Goal: Task Accomplishment & Management: Manage account settings

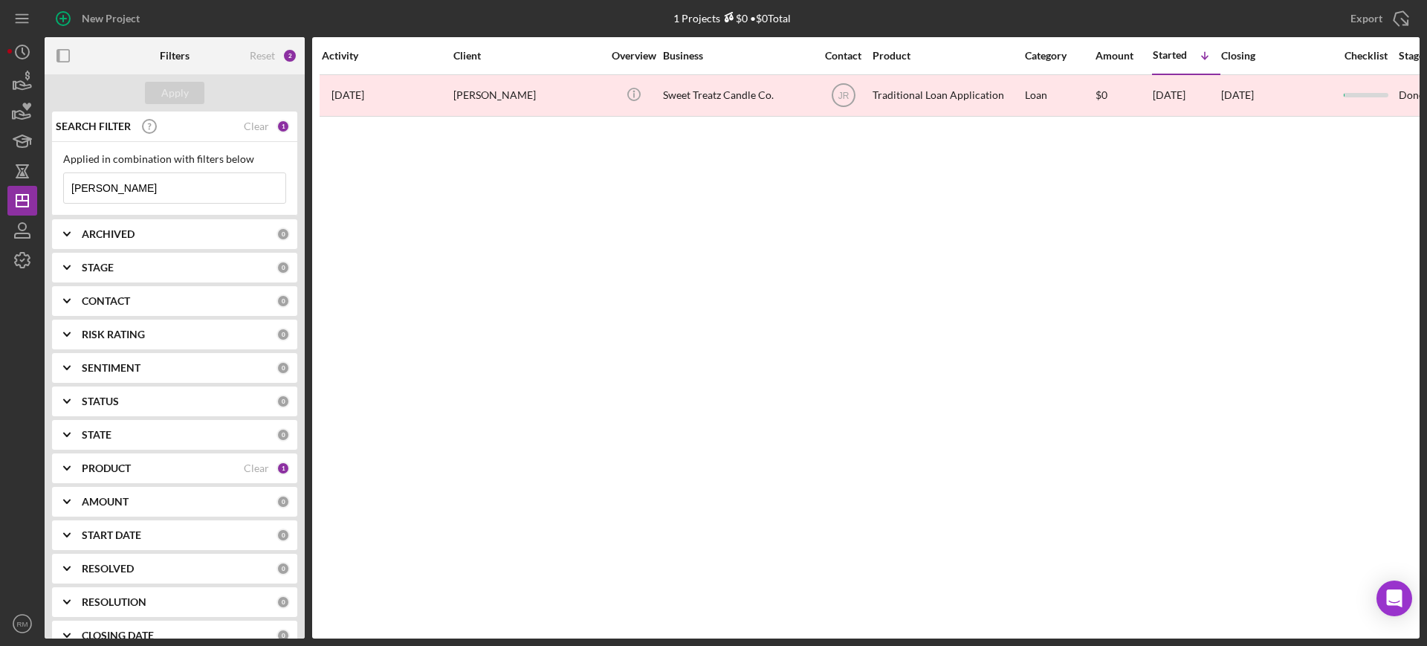
click at [166, 187] on input "[PERSON_NAME]" at bounding box center [174, 188] width 221 height 30
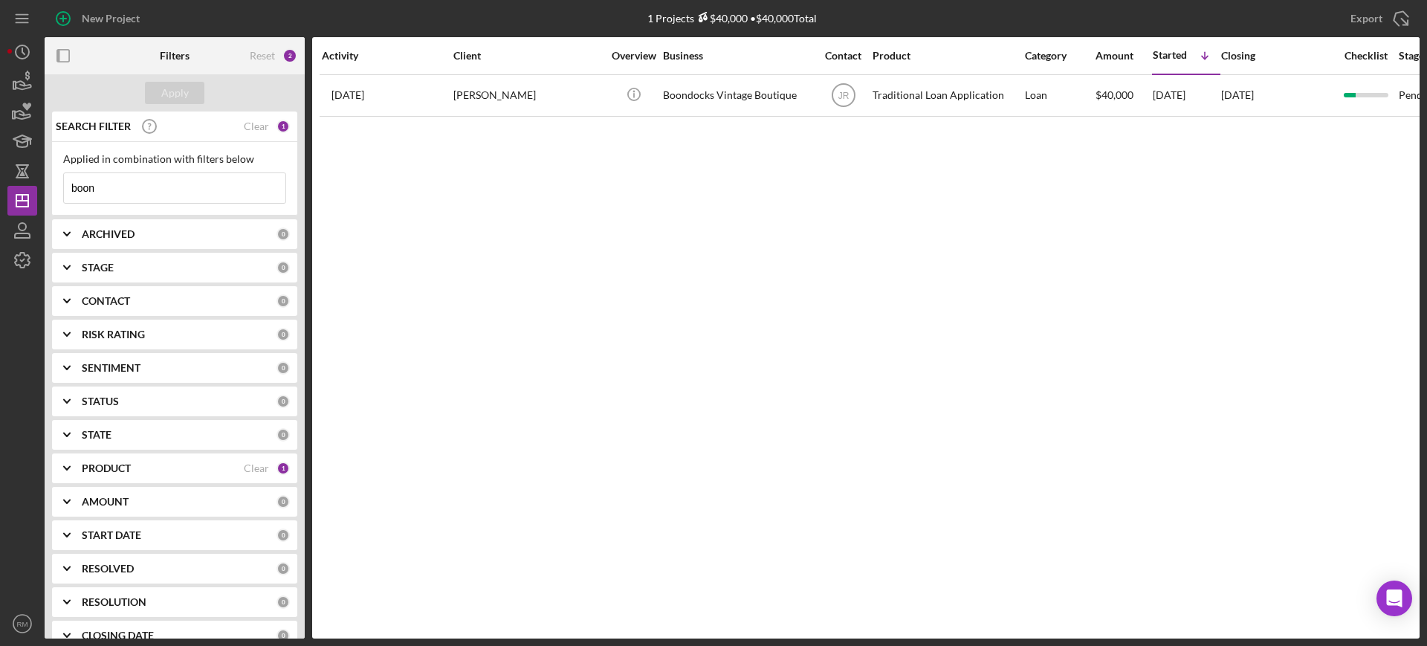
type input "boon"
click at [494, 103] on div "Allison Steenberg" at bounding box center [527, 95] width 149 height 39
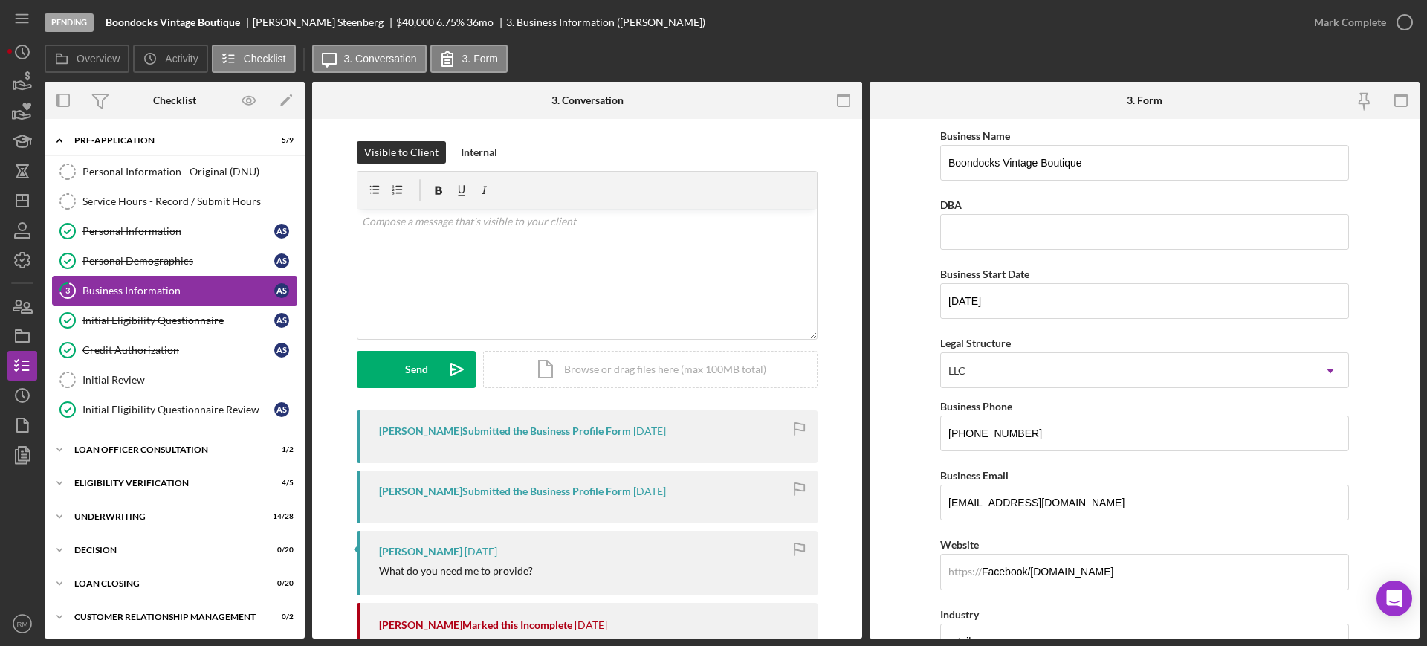
scroll to position [1, 0]
click at [123, 522] on div "Icon/Expander Underwriting 14 / 28" at bounding box center [175, 515] width 260 height 30
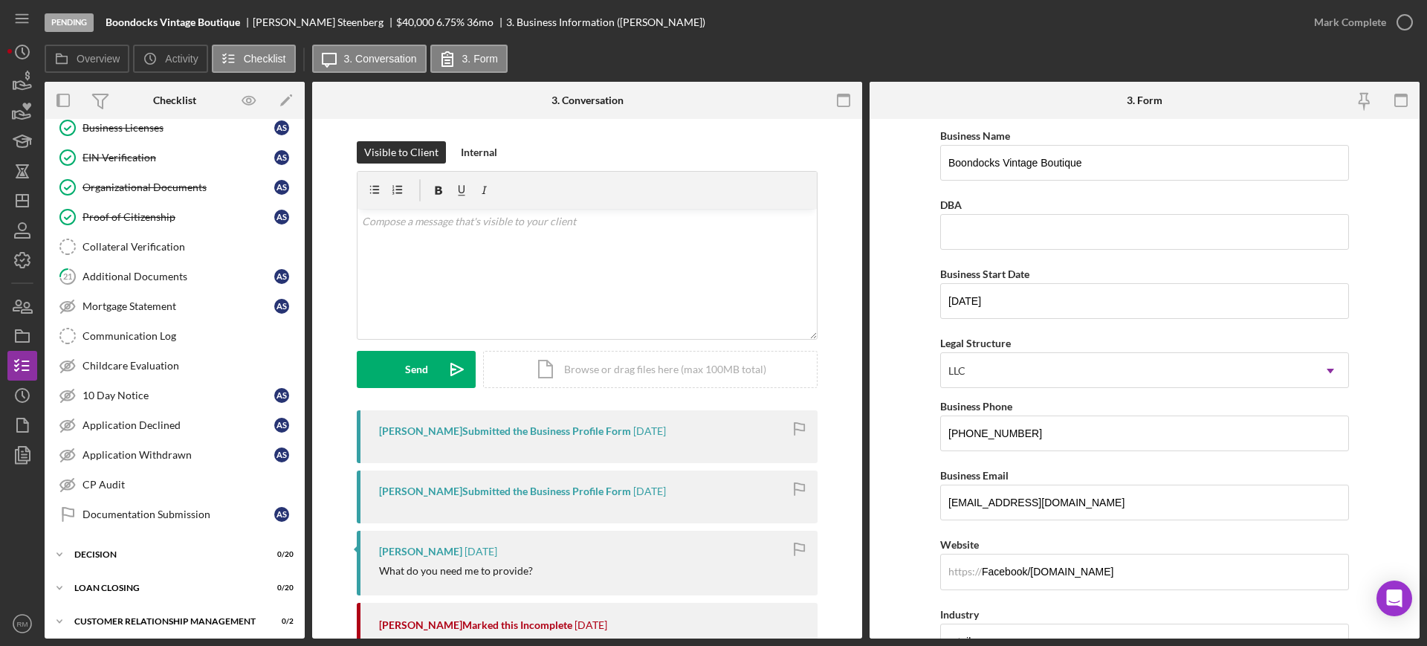
scroll to position [842, 0]
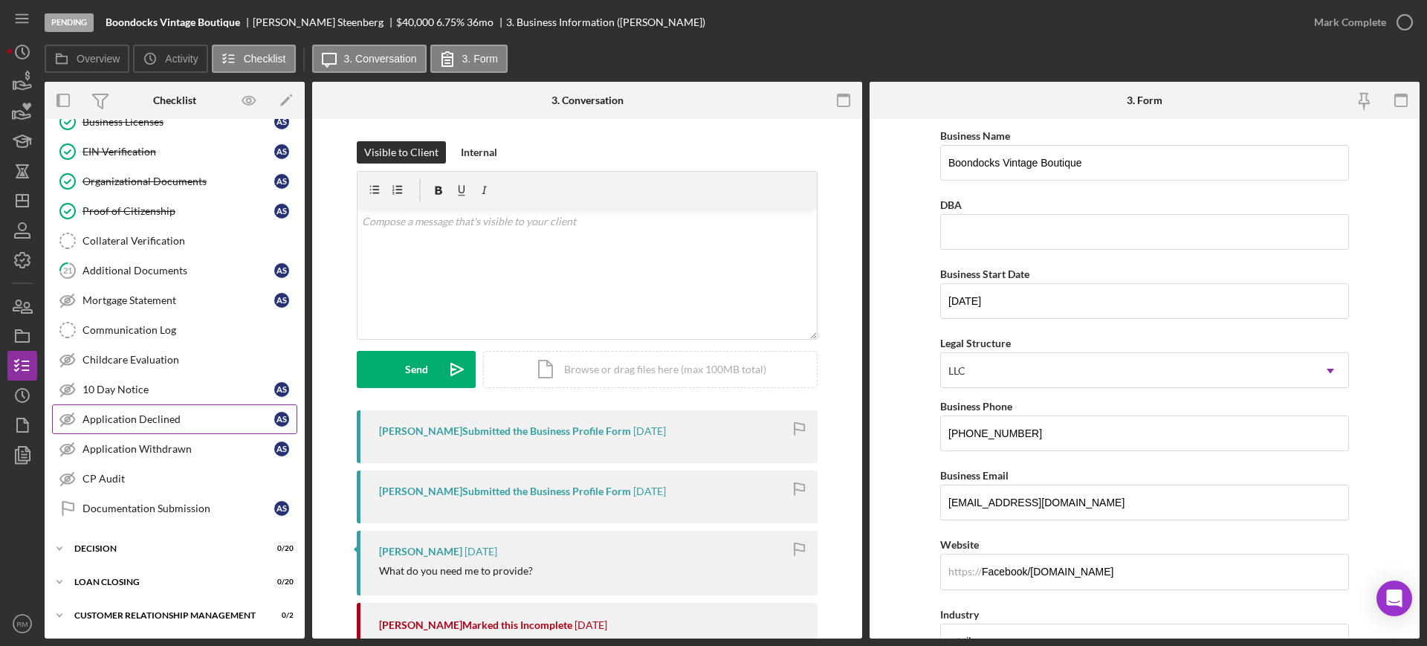
click at [164, 413] on div "Application Declined" at bounding box center [178, 419] width 192 height 12
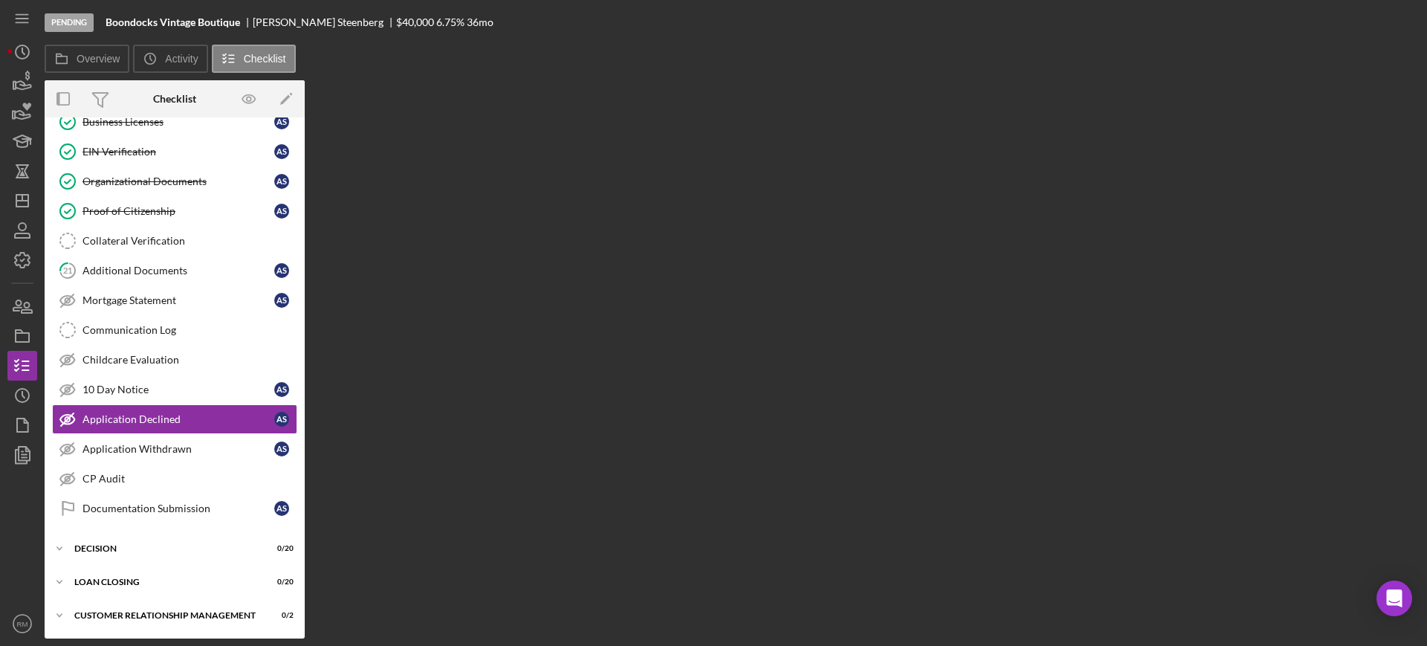
scroll to position [842, 0]
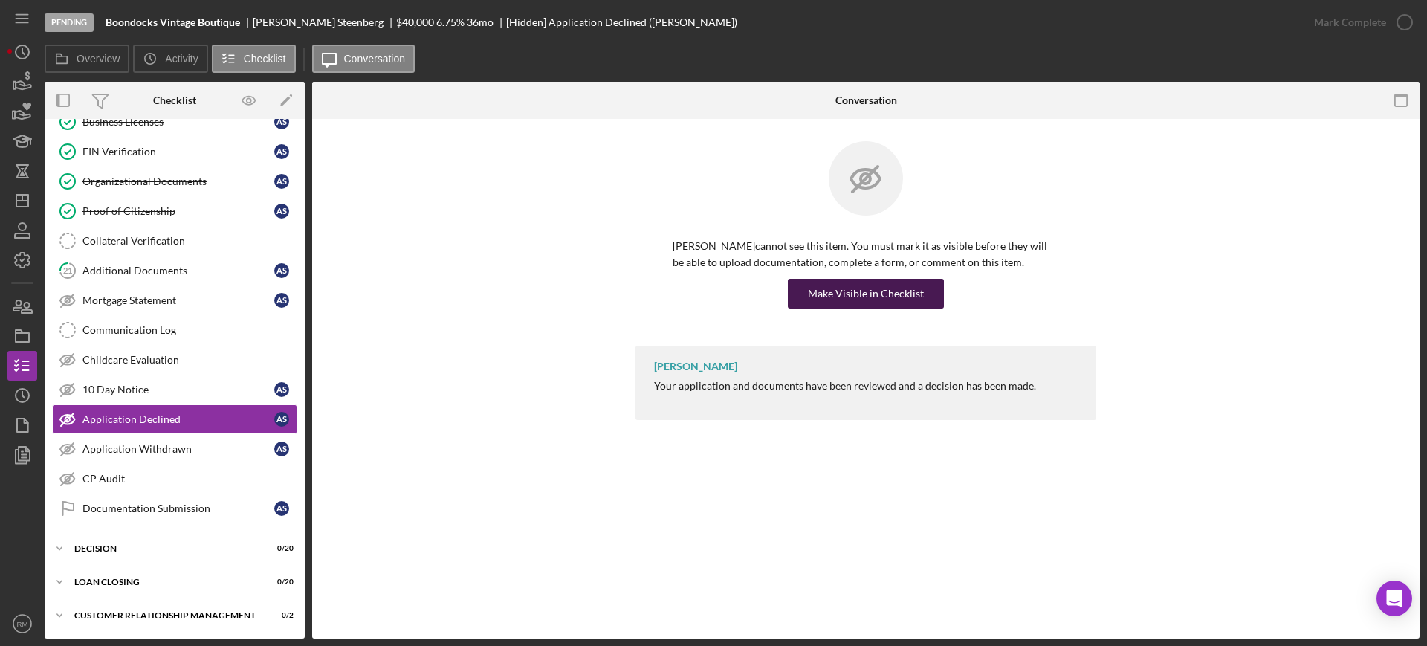
click at [808, 299] on button "Make Visible in Checklist" at bounding box center [866, 294] width 156 height 30
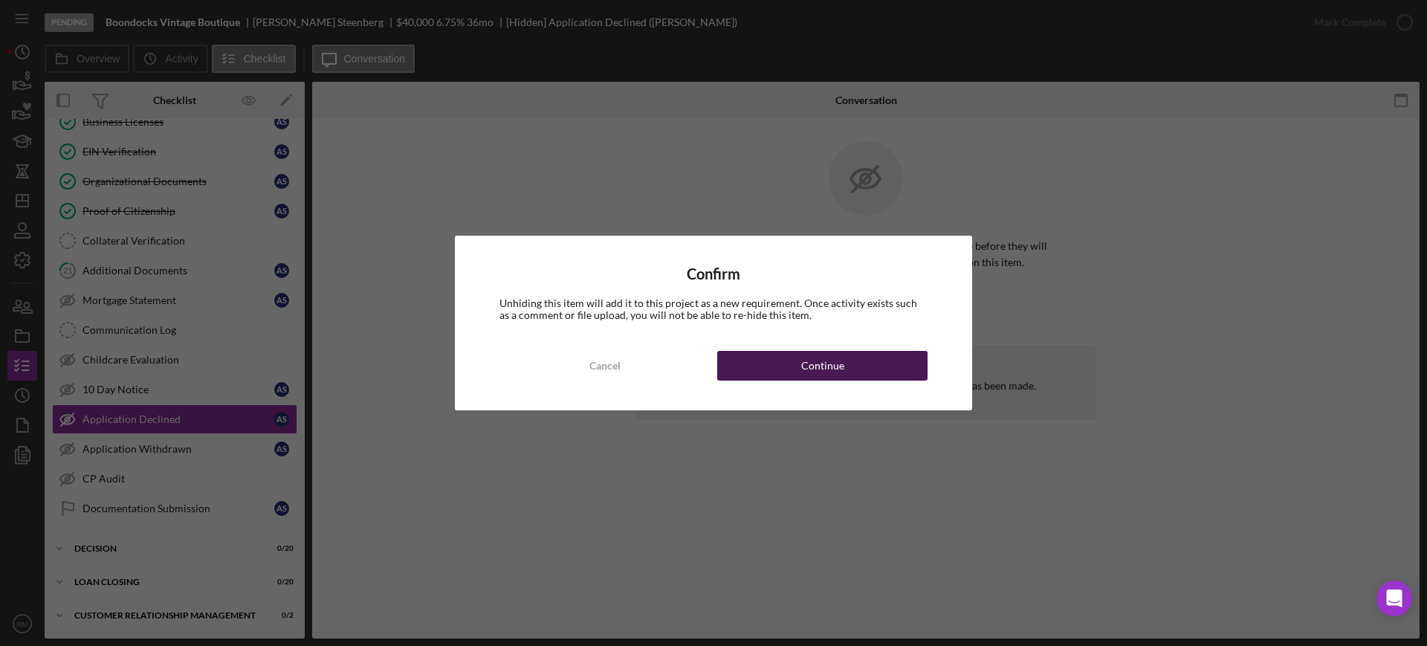
click at [773, 361] on button "Continue" at bounding box center [822, 366] width 210 height 30
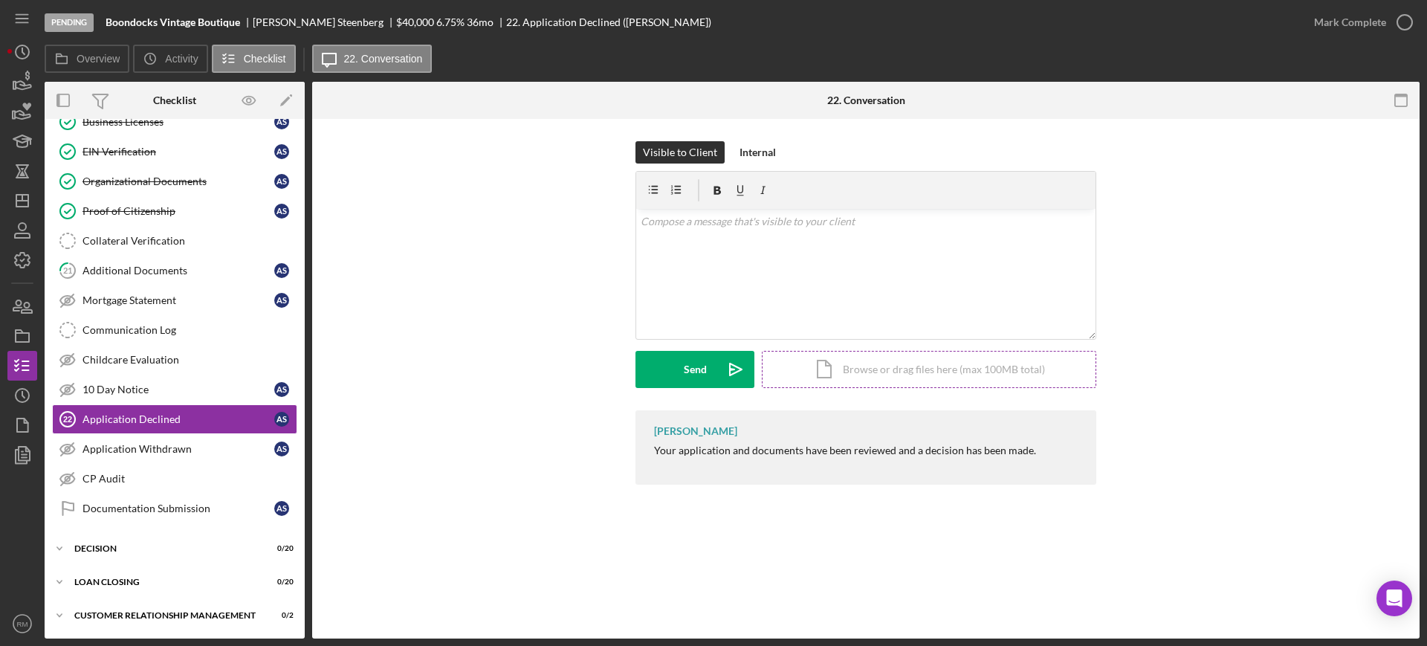
click at [831, 358] on div "Icon/Document Browse or drag files here (max 100MB total) Tap to choose files o…" at bounding box center [929, 369] width 334 height 37
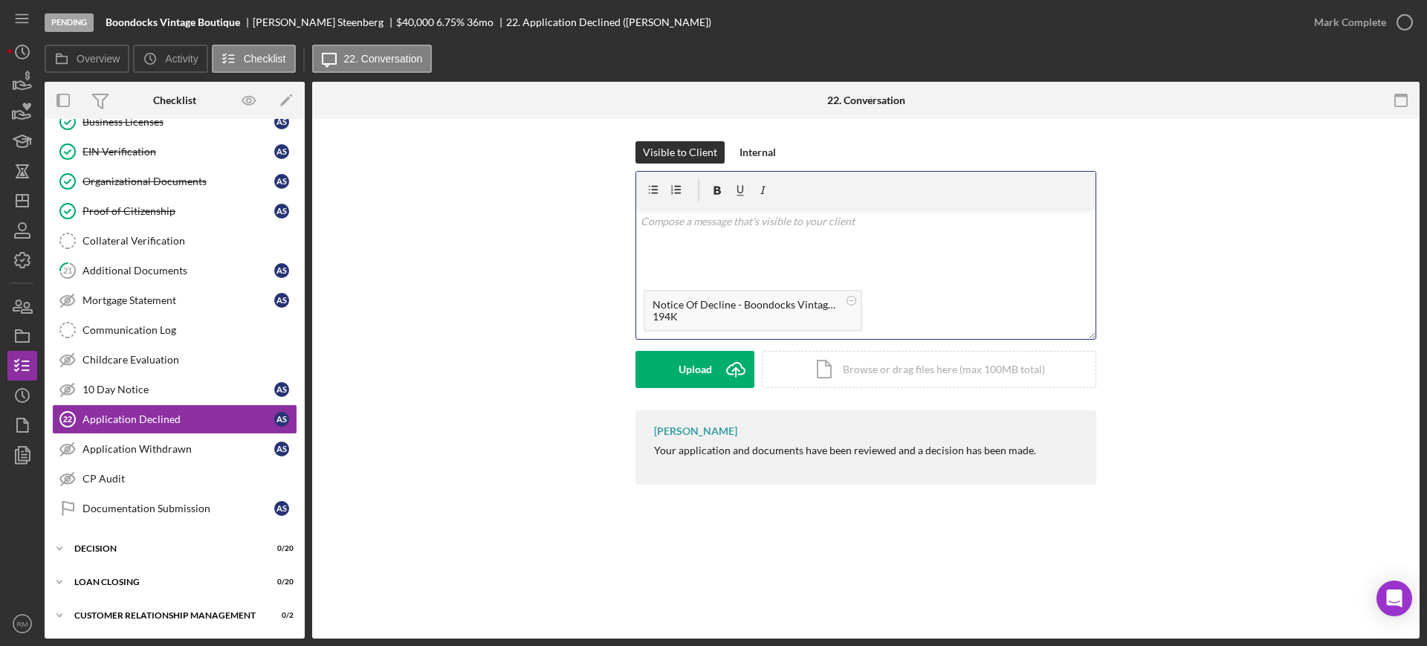
click at [747, 238] on div "v Color teal Color pink Remove color Add row above Add row below Add column bef…" at bounding box center [865, 246] width 459 height 74
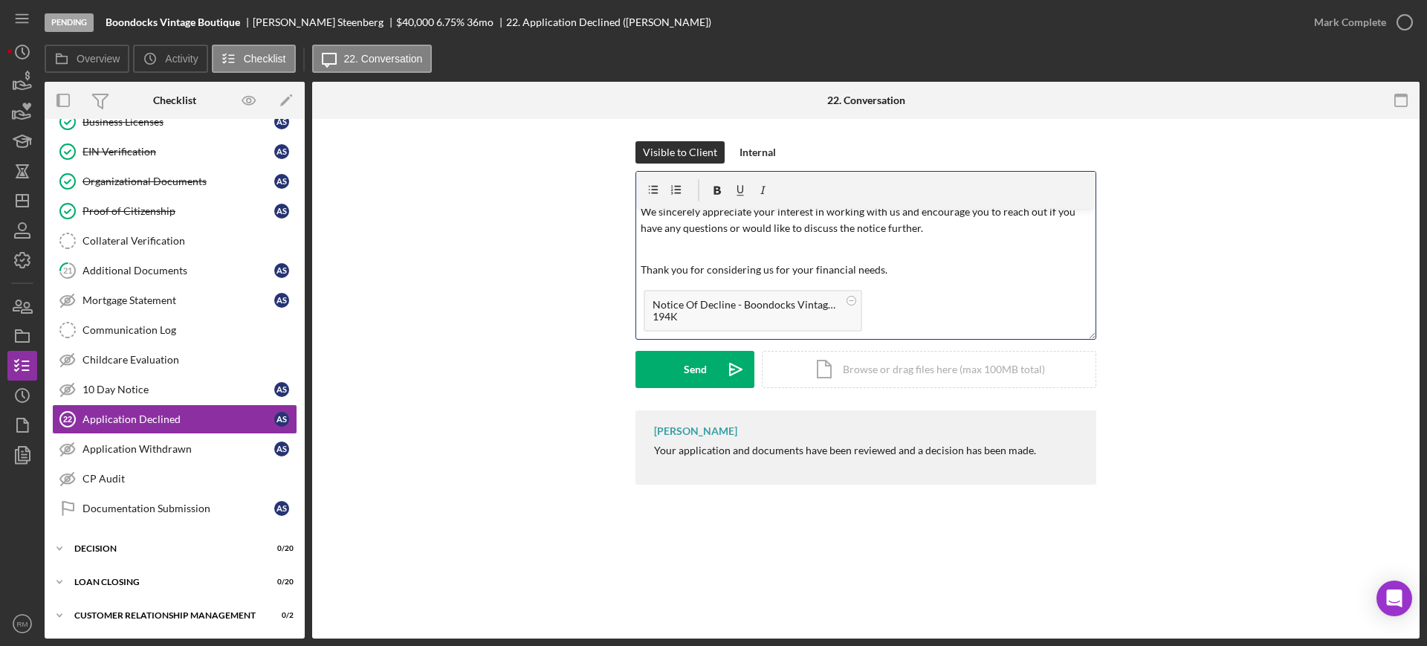
scroll to position [0, 0]
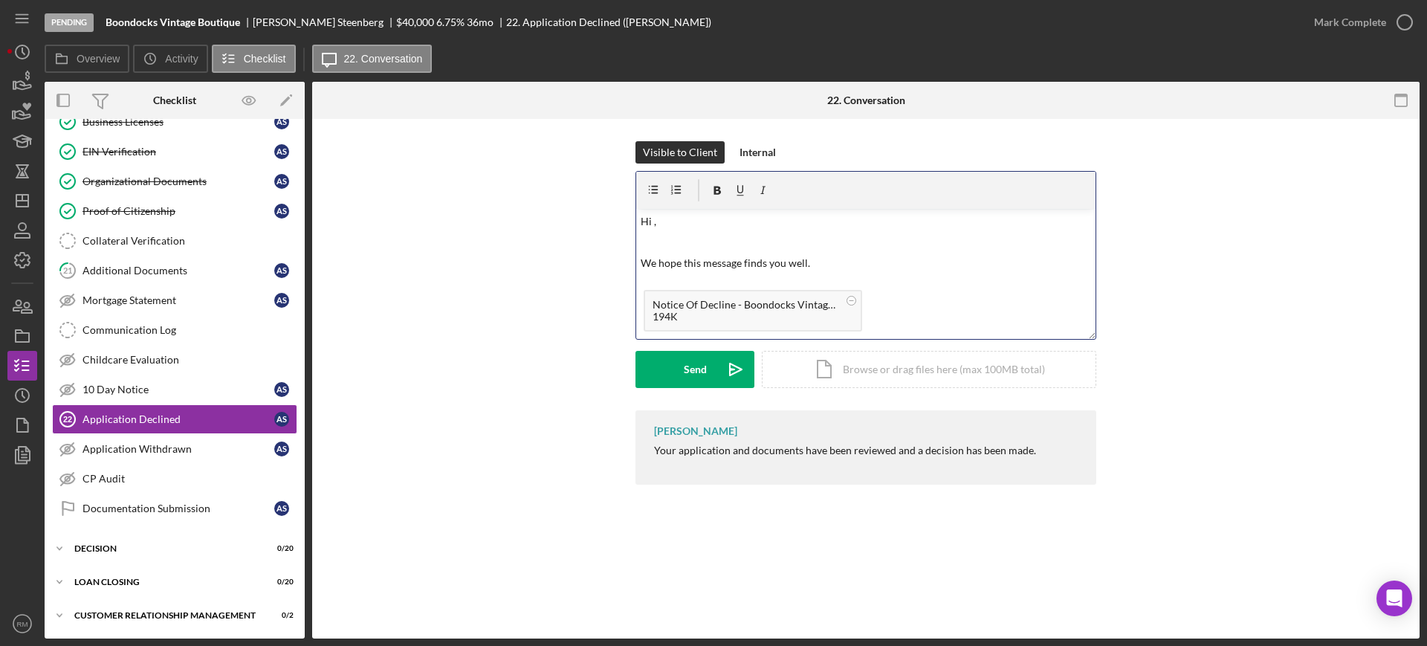
click at [681, 223] on p "Hi ," at bounding box center [865, 221] width 451 height 16
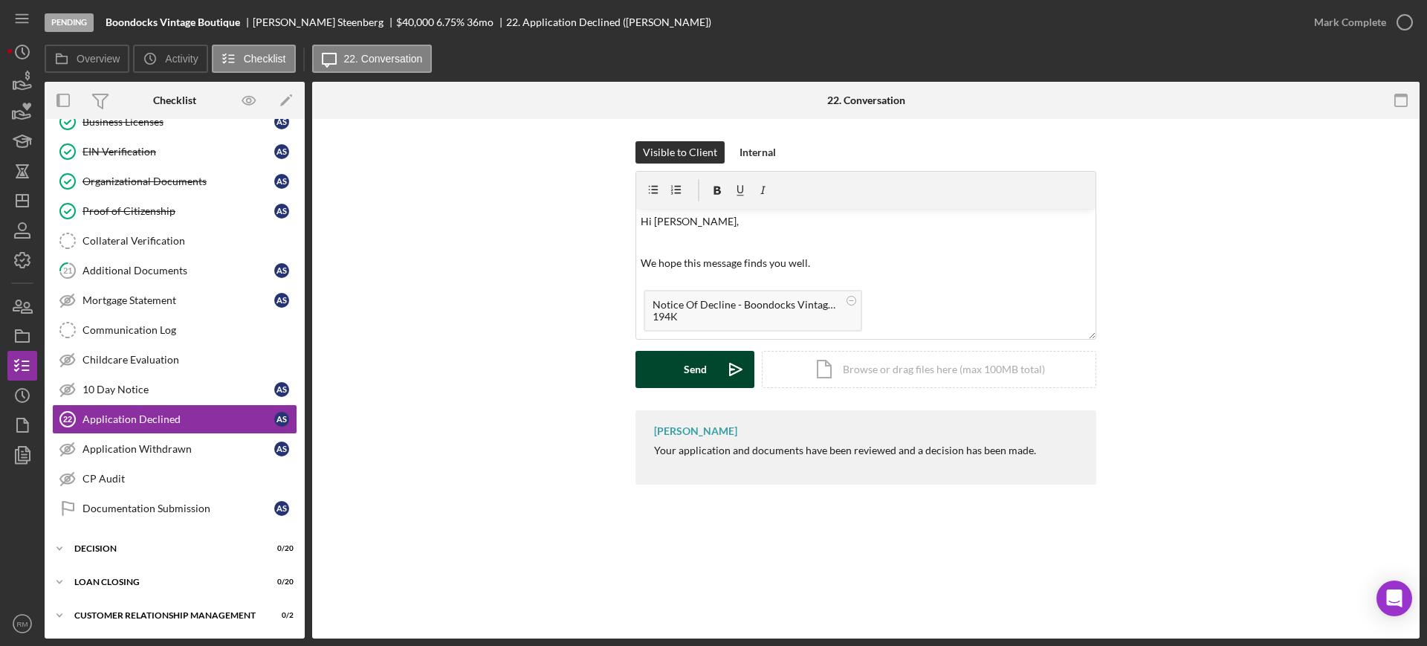
click at [661, 365] on button "Send Icon/icon-invite-send" at bounding box center [694, 369] width 119 height 37
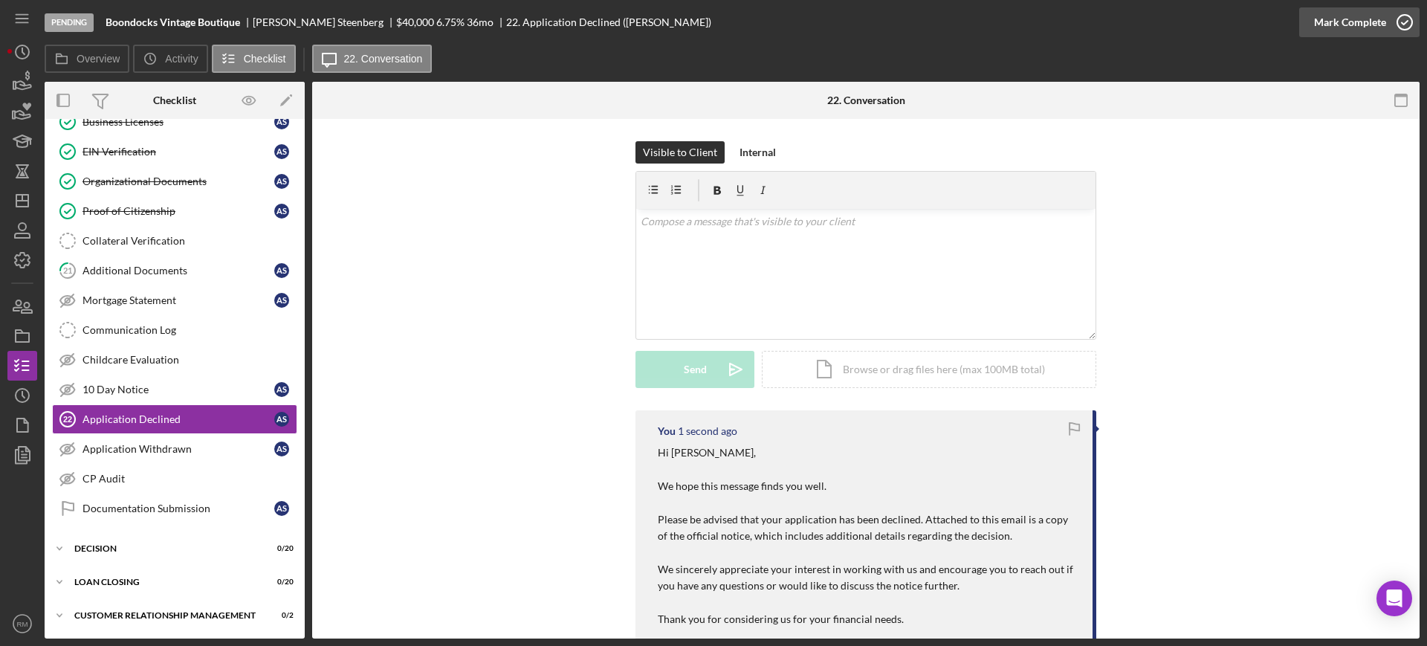
click at [1334, 20] on div "Mark Complete" at bounding box center [1350, 22] width 72 height 30
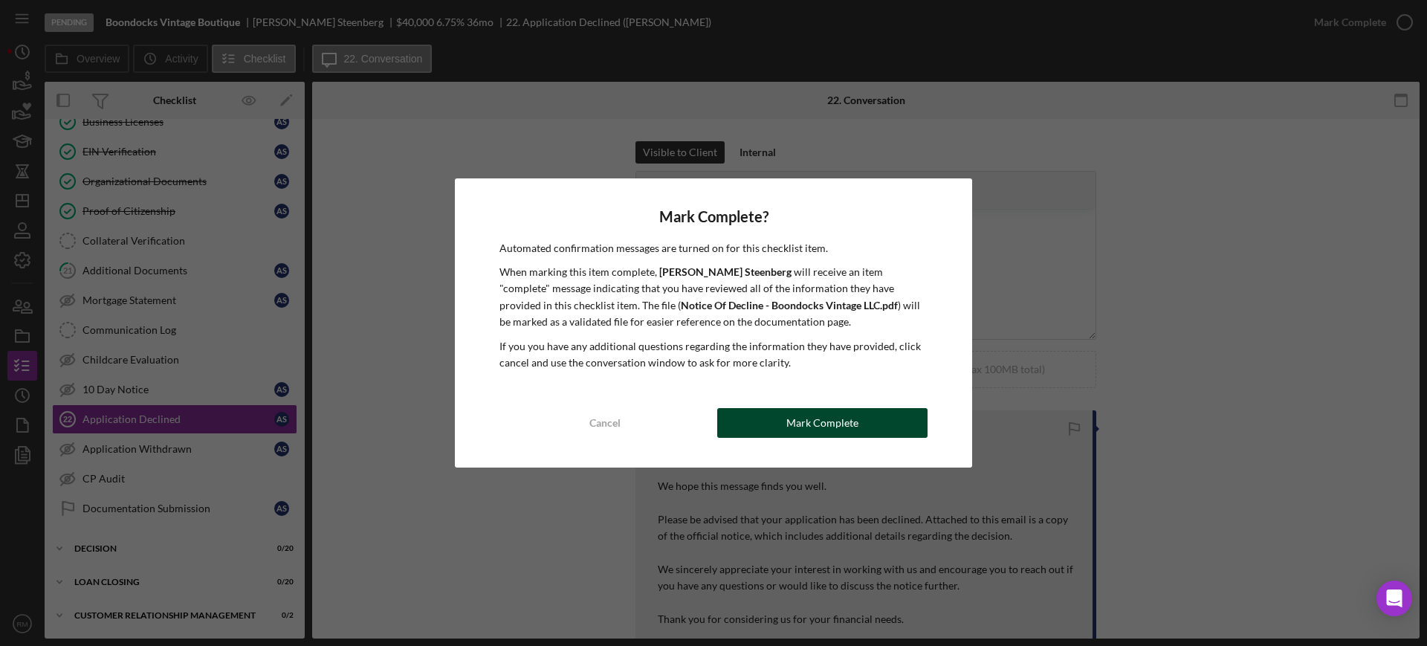
click at [776, 417] on button "Mark Complete" at bounding box center [822, 423] width 210 height 30
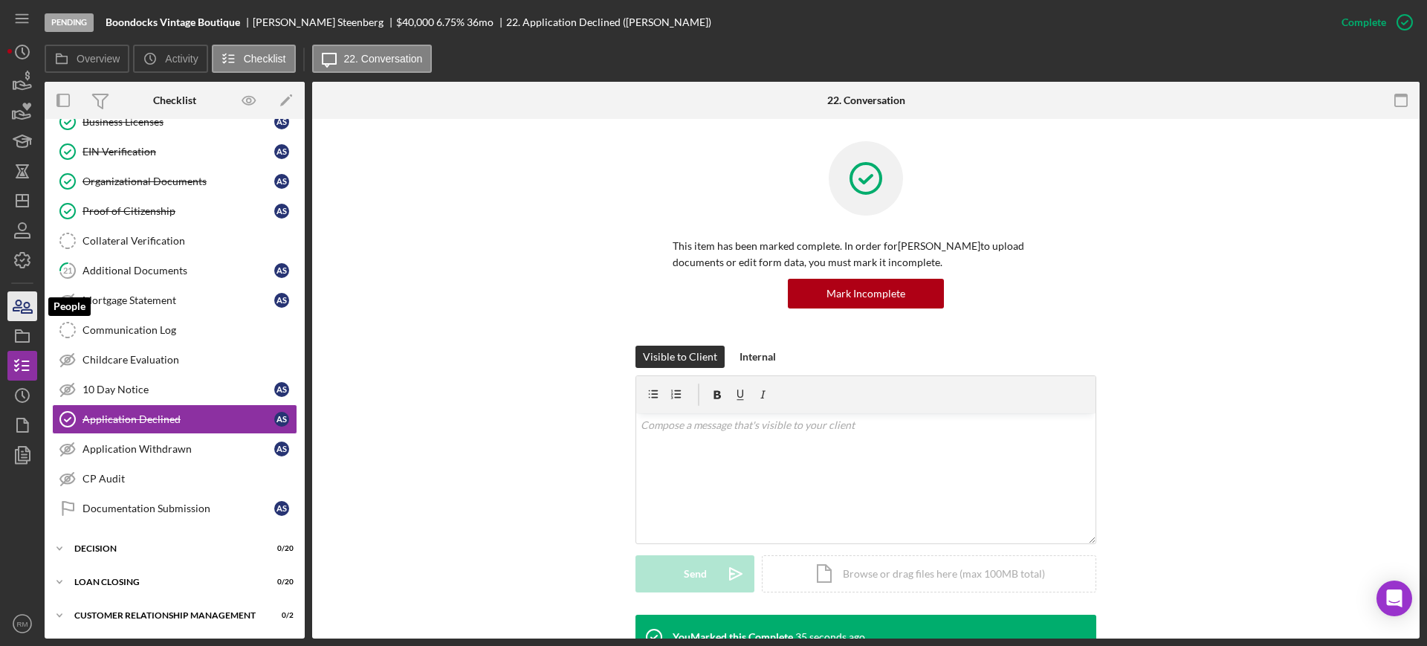
click at [25, 304] on icon "button" at bounding box center [22, 306] width 37 height 37
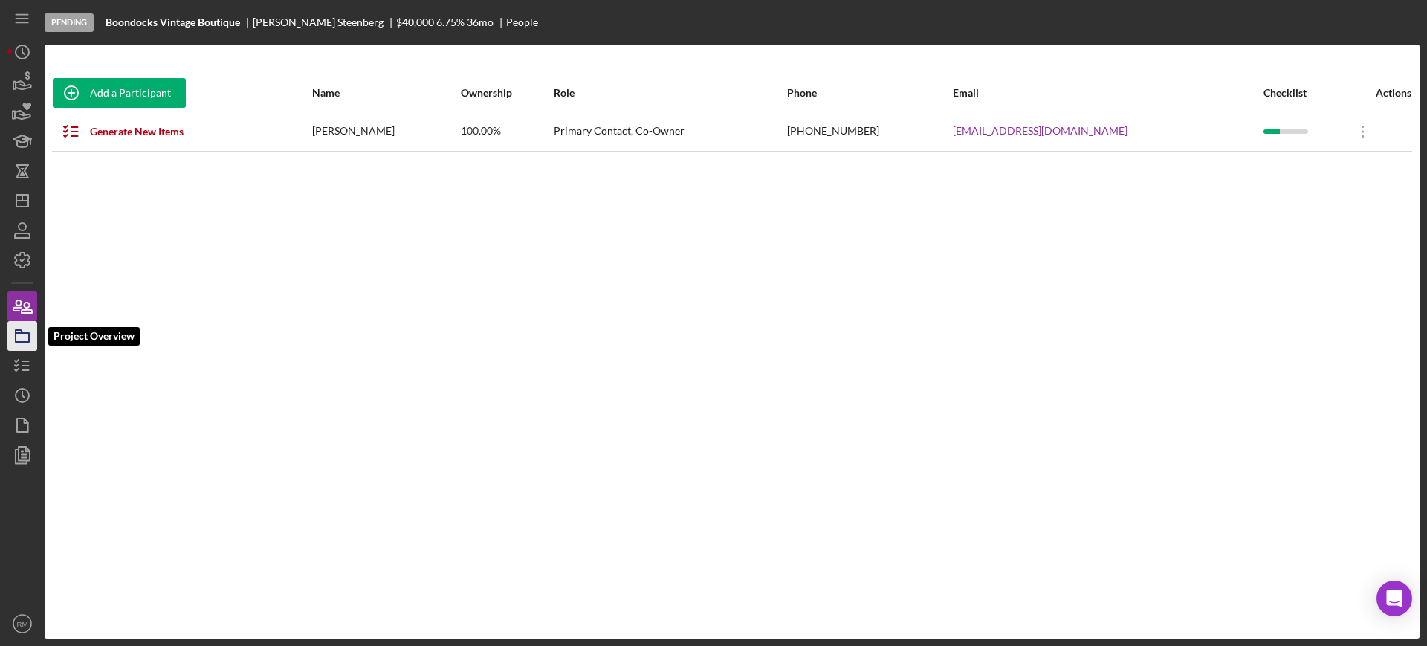
click at [25, 324] on icon "button" at bounding box center [22, 335] width 37 height 37
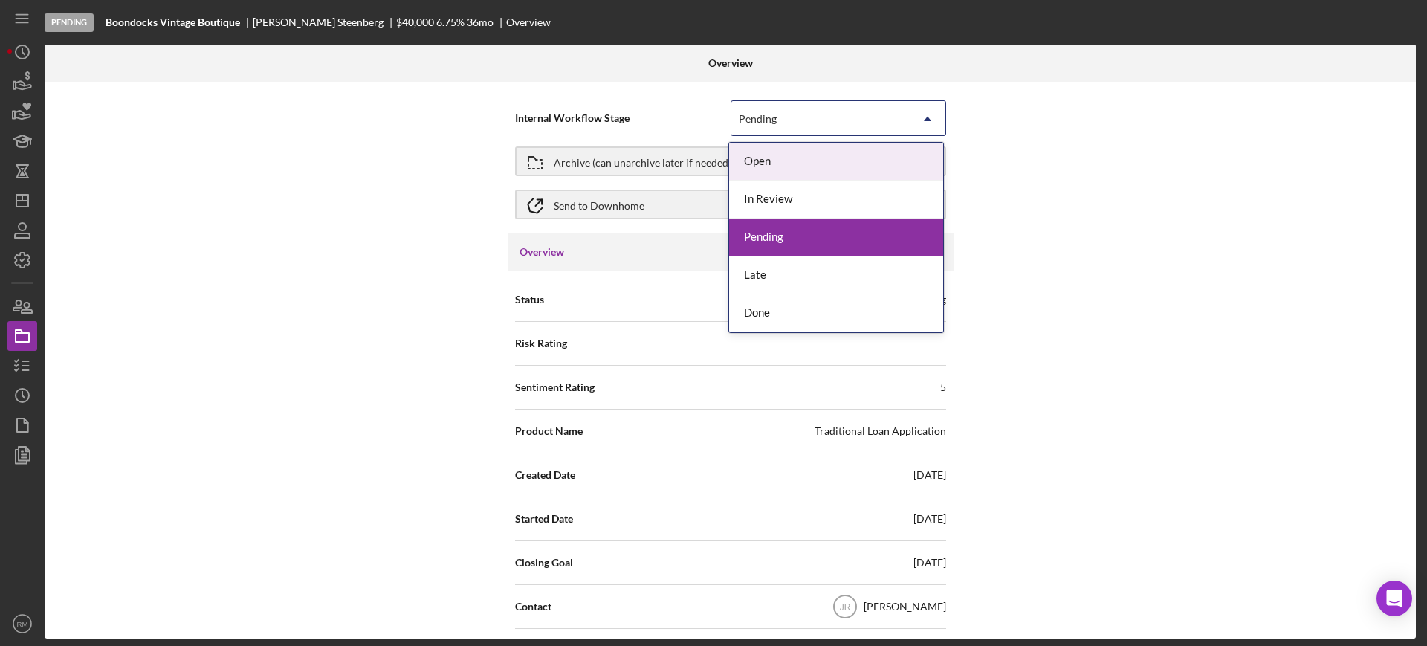
click at [794, 109] on div "Pending" at bounding box center [820, 119] width 178 height 34
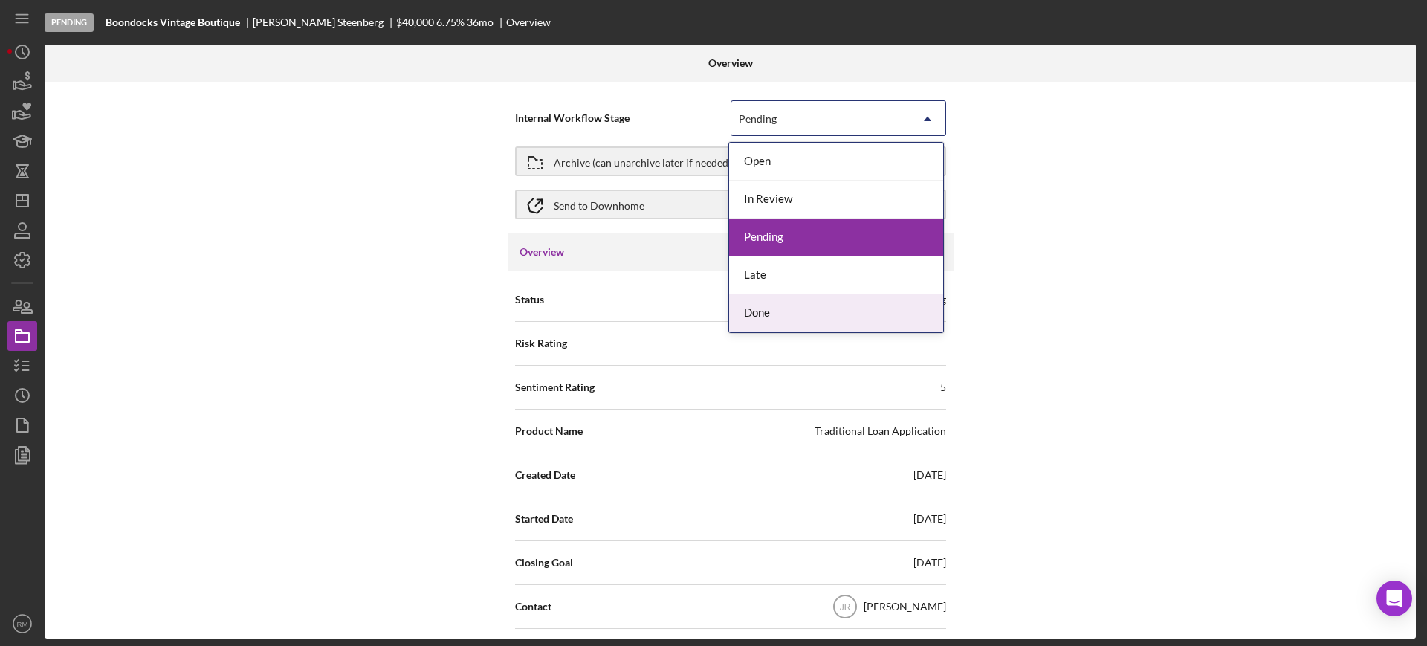
click at [740, 304] on div "Done" at bounding box center [836, 313] width 214 height 38
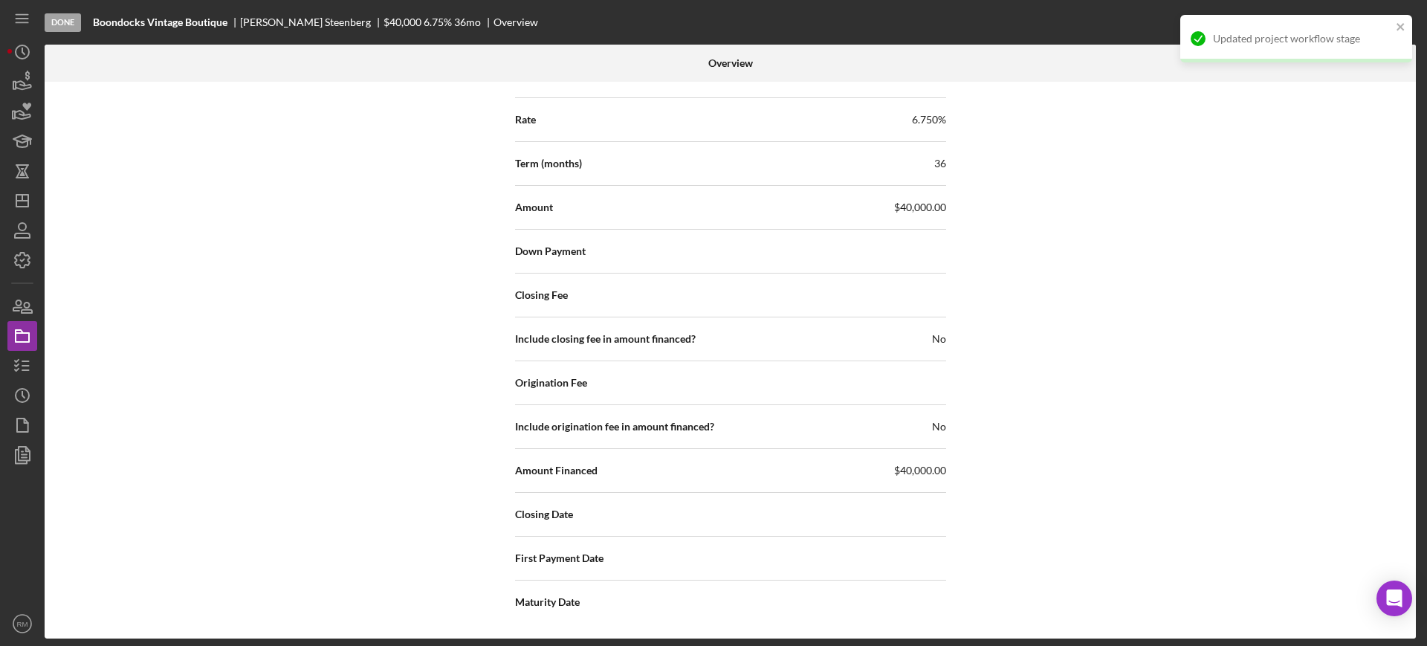
scroll to position [2023, 0]
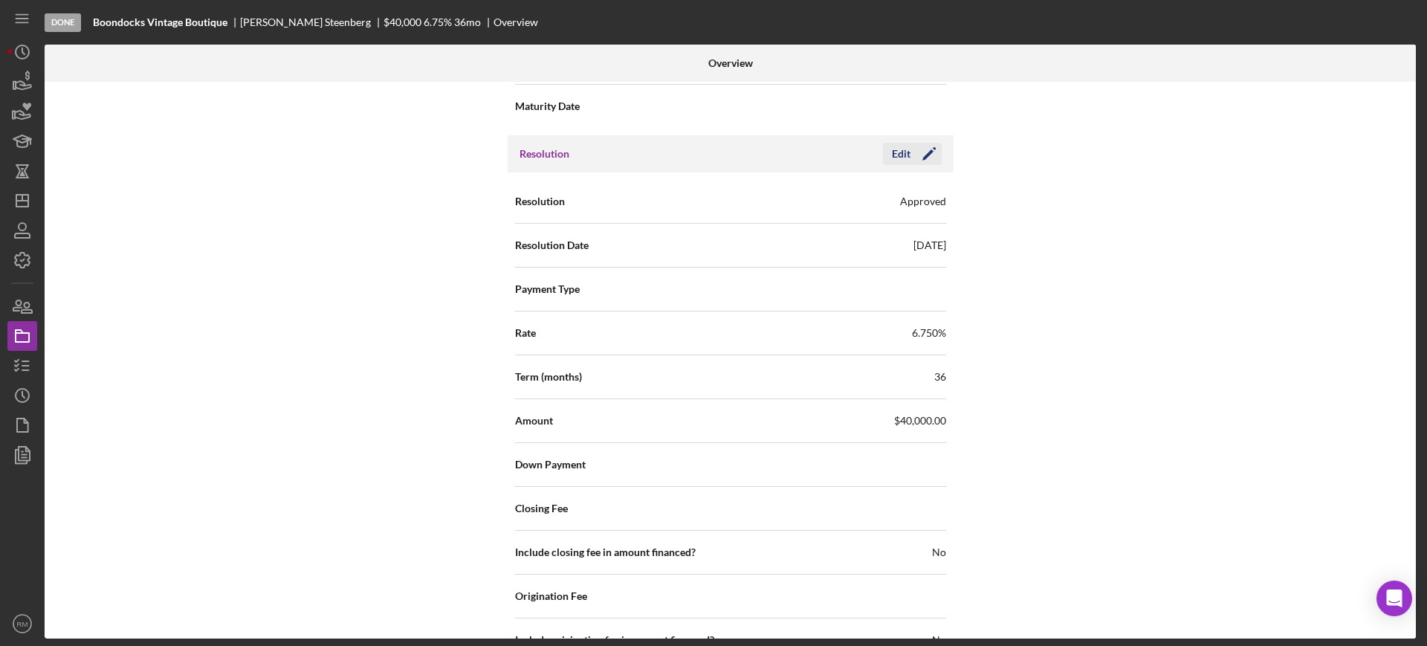
click at [914, 158] on icon "Icon/Edit" at bounding box center [928, 153] width 37 height 37
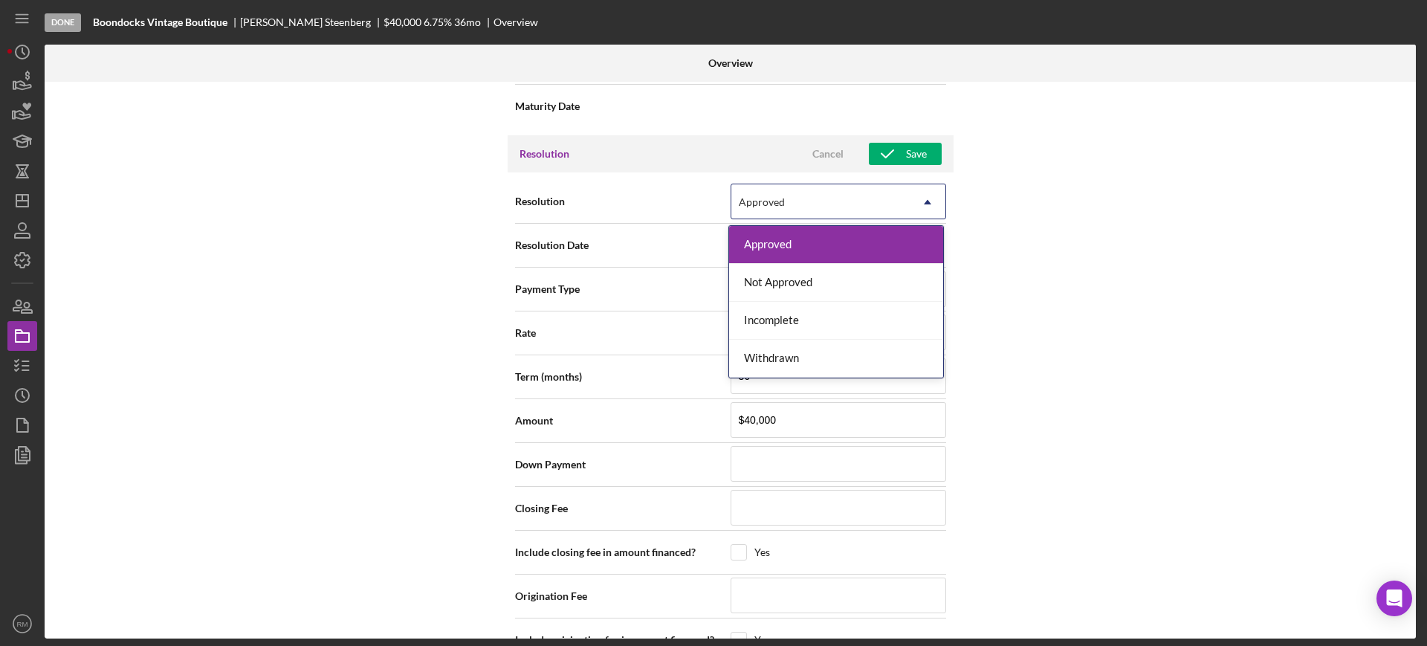
click at [808, 202] on div "Approved" at bounding box center [820, 202] width 178 height 34
click at [767, 298] on div "Not Approved" at bounding box center [836, 283] width 214 height 38
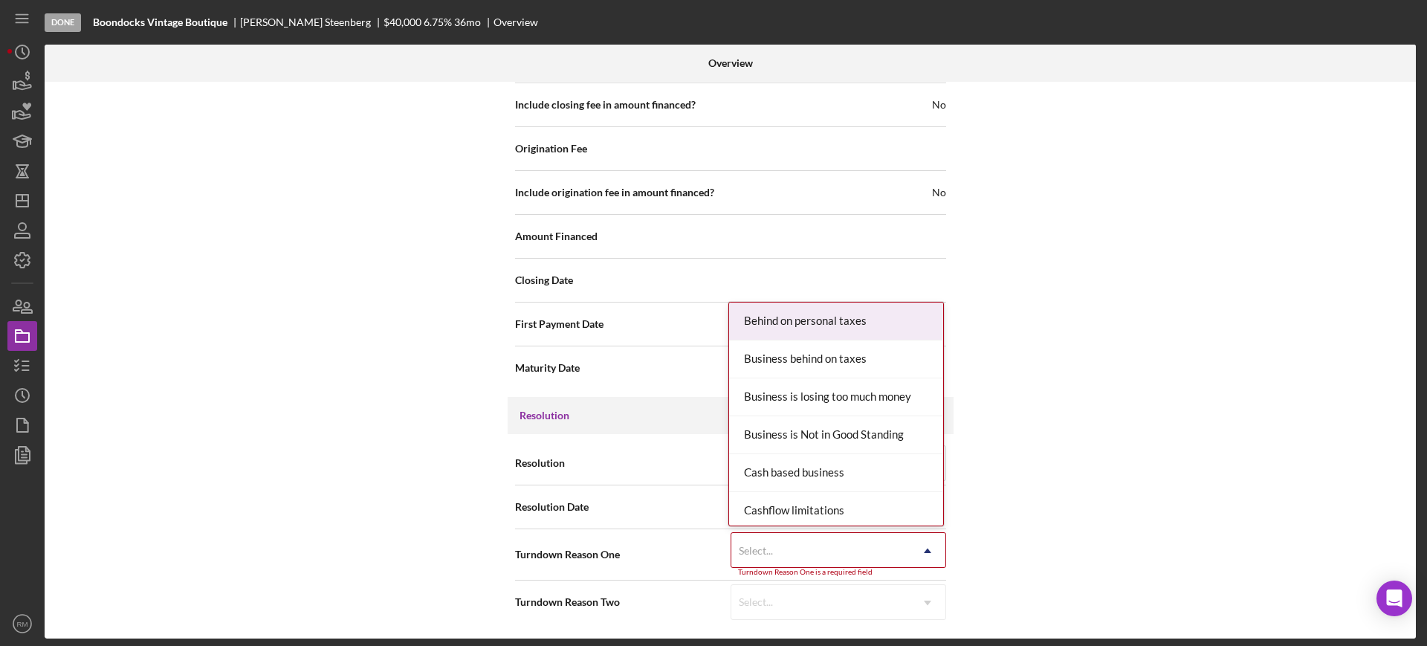
click at [799, 545] on div "Select..." at bounding box center [820, 550] width 178 height 34
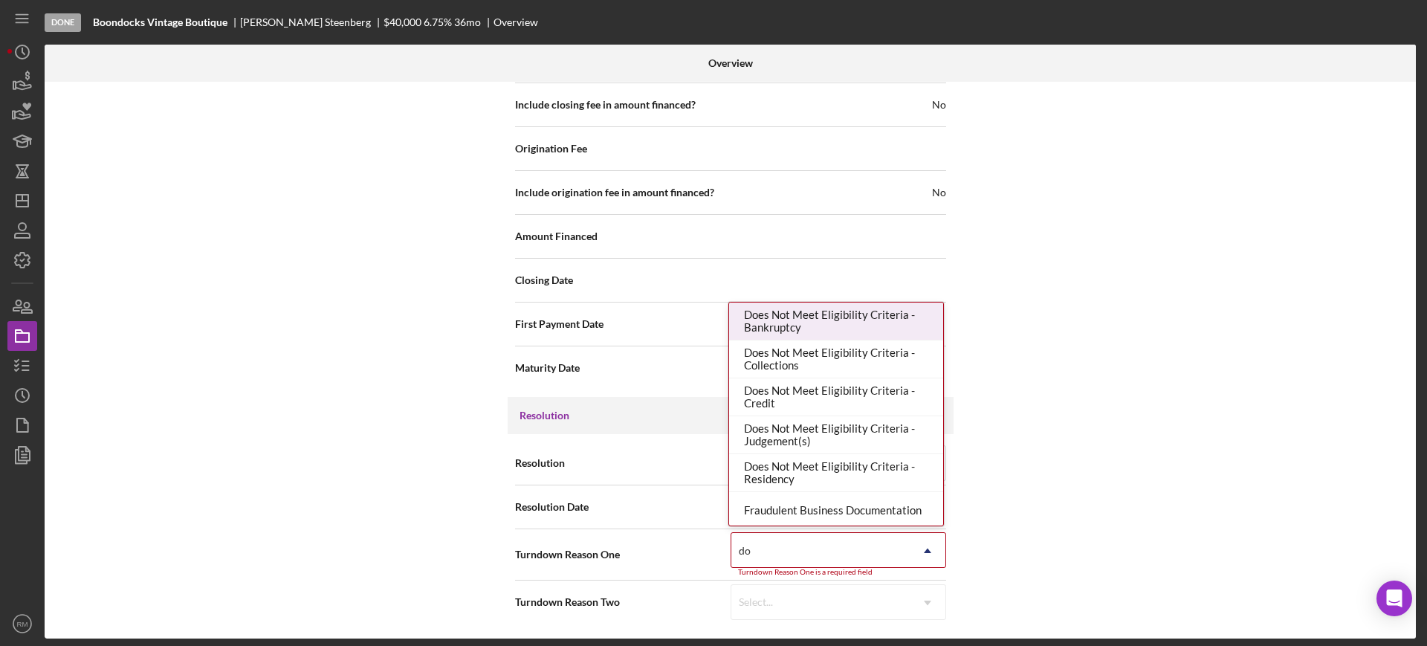
type input "doc"
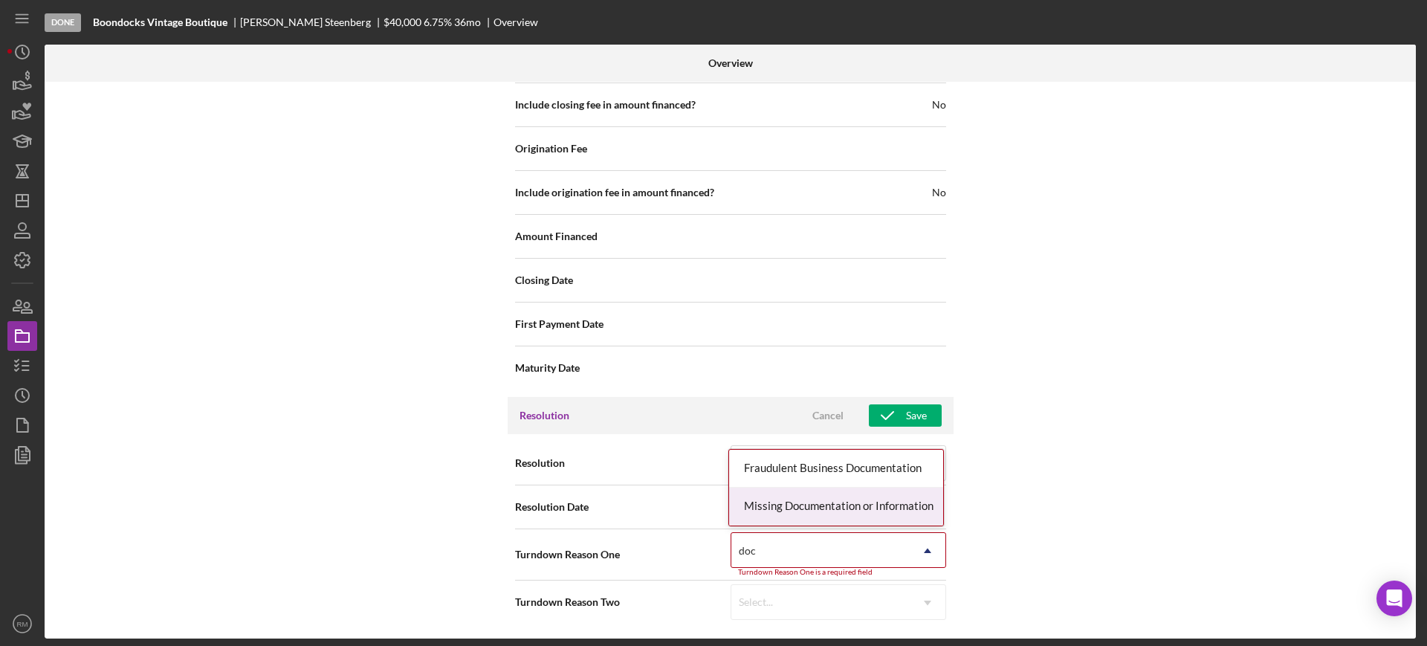
click at [830, 505] on div "Missing Documentation or Information" at bounding box center [836, 506] width 214 height 38
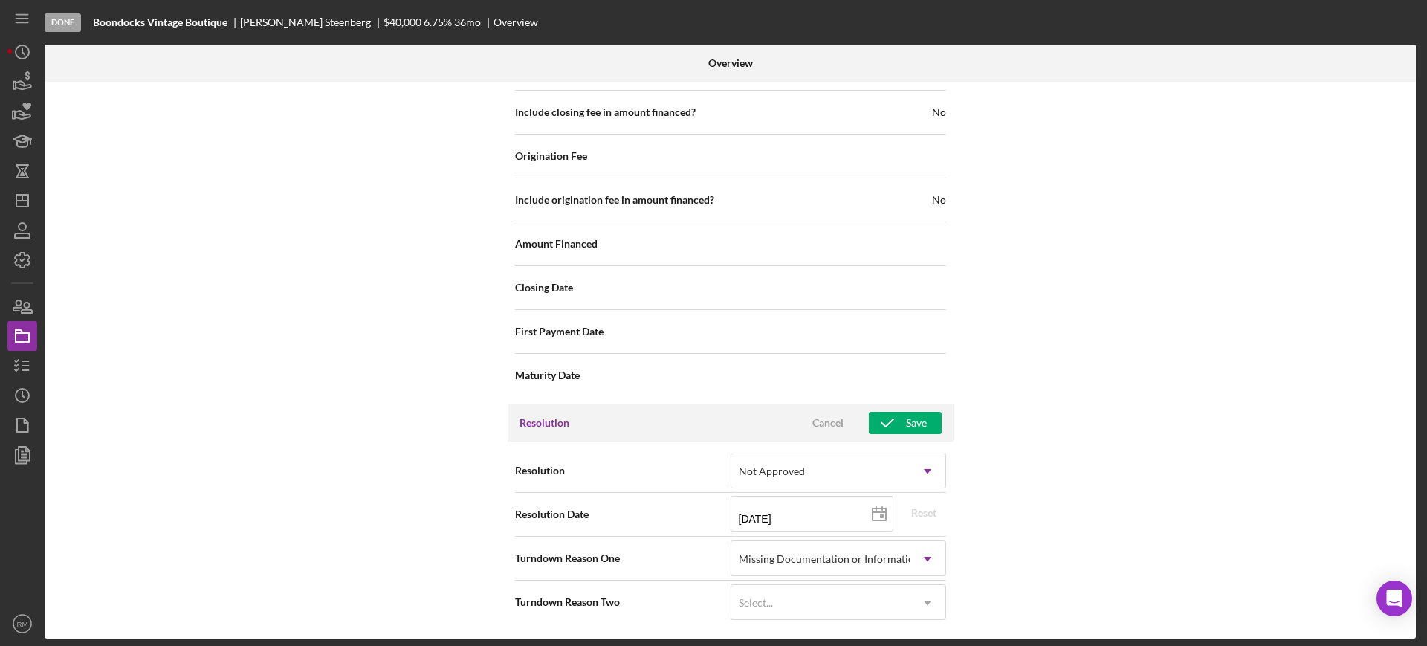
scroll to position [1754, 0]
click at [897, 418] on icon "button" at bounding box center [887, 422] width 37 height 37
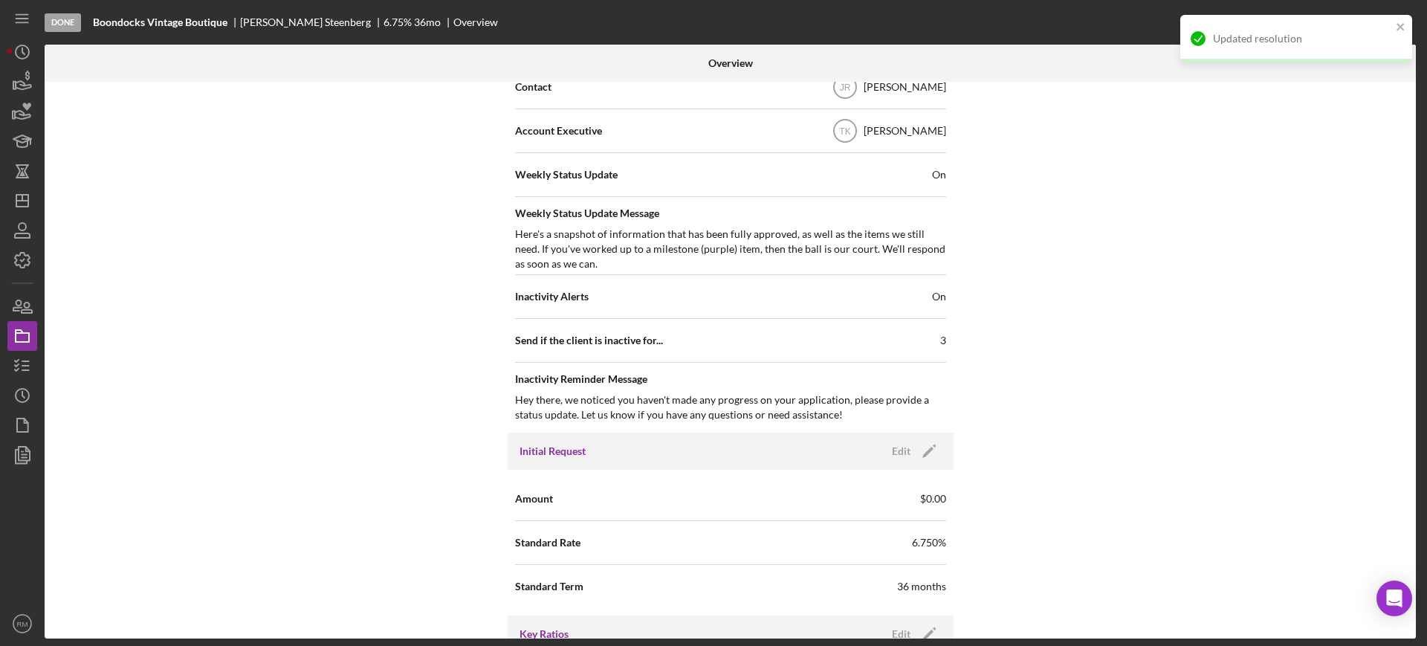
scroll to position [0, 0]
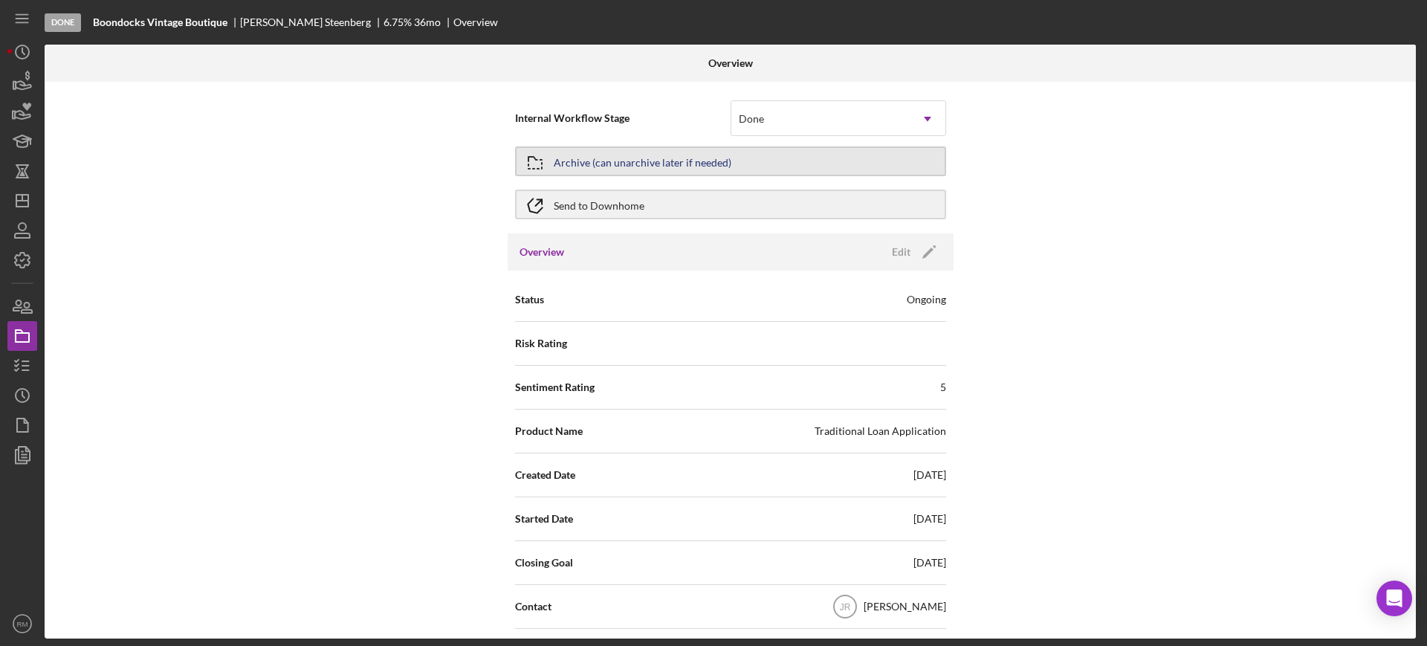
click at [658, 155] on div "Archive (can unarchive later if needed)" at bounding box center [643, 161] width 178 height 27
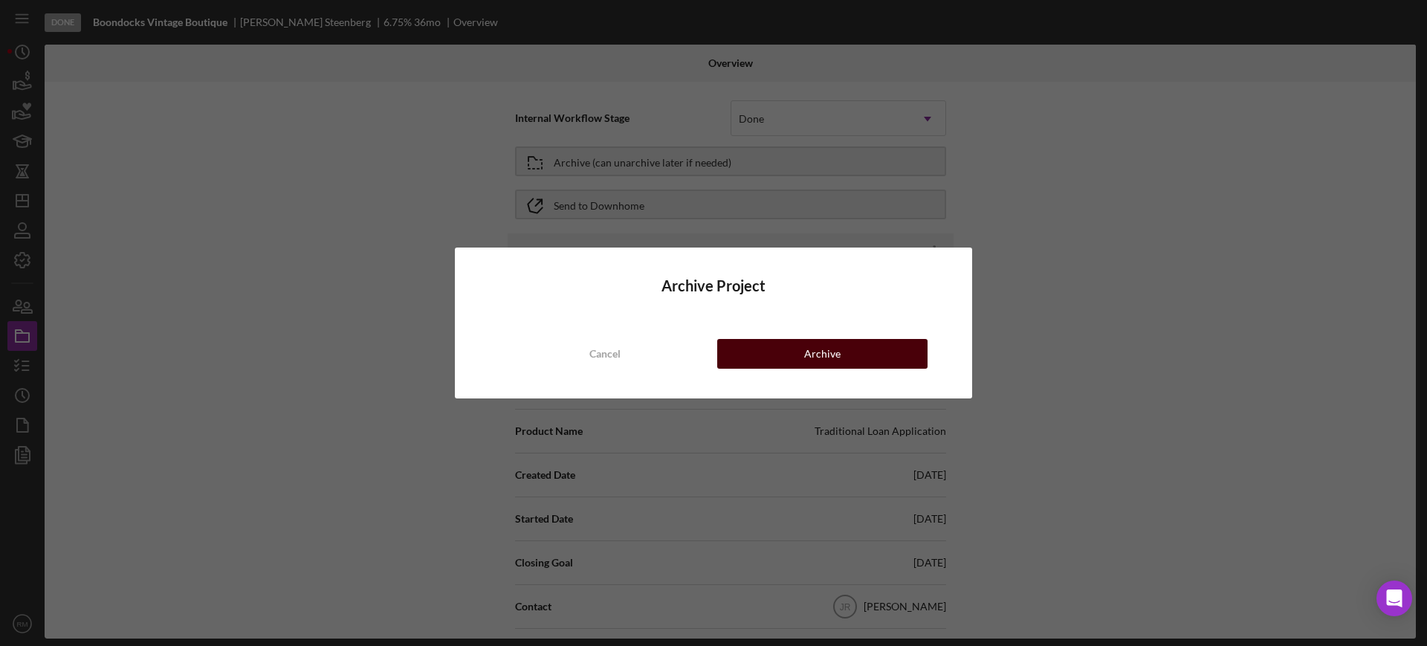
click at [781, 352] on button "Archive" at bounding box center [822, 354] width 210 height 30
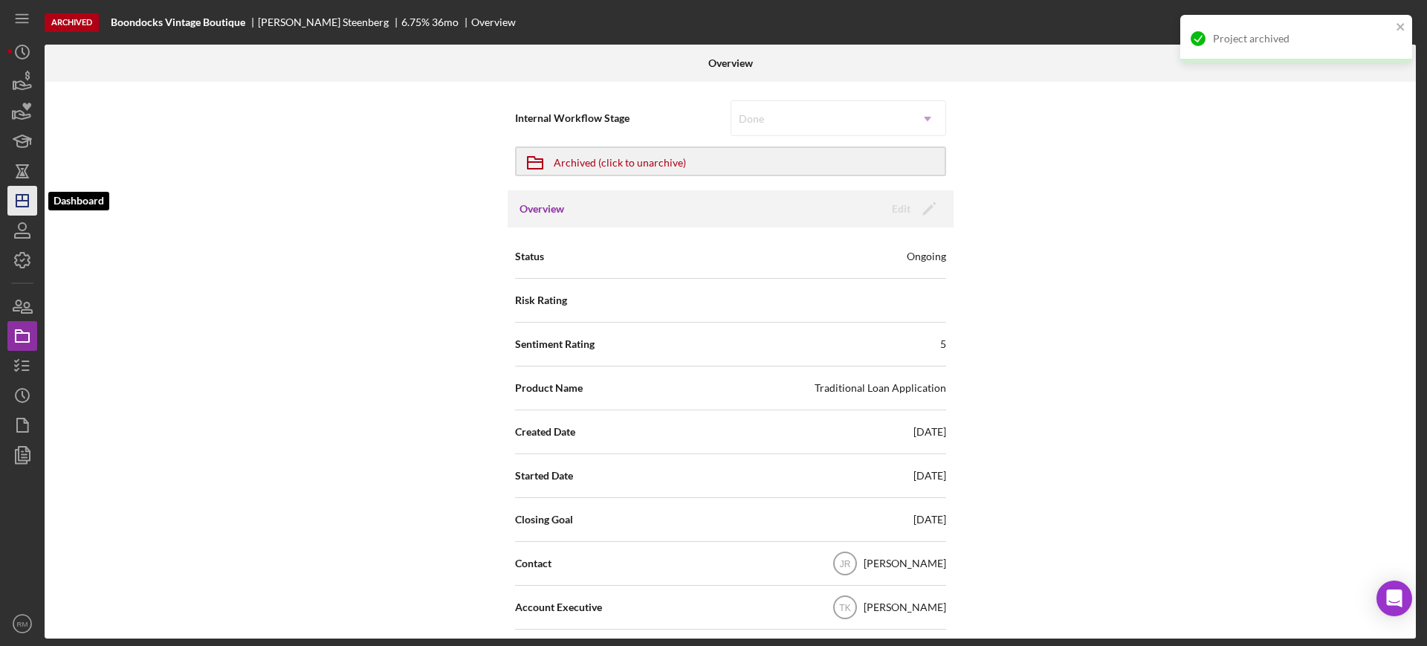
click at [13, 207] on icon "Icon/Dashboard" at bounding box center [22, 200] width 37 height 37
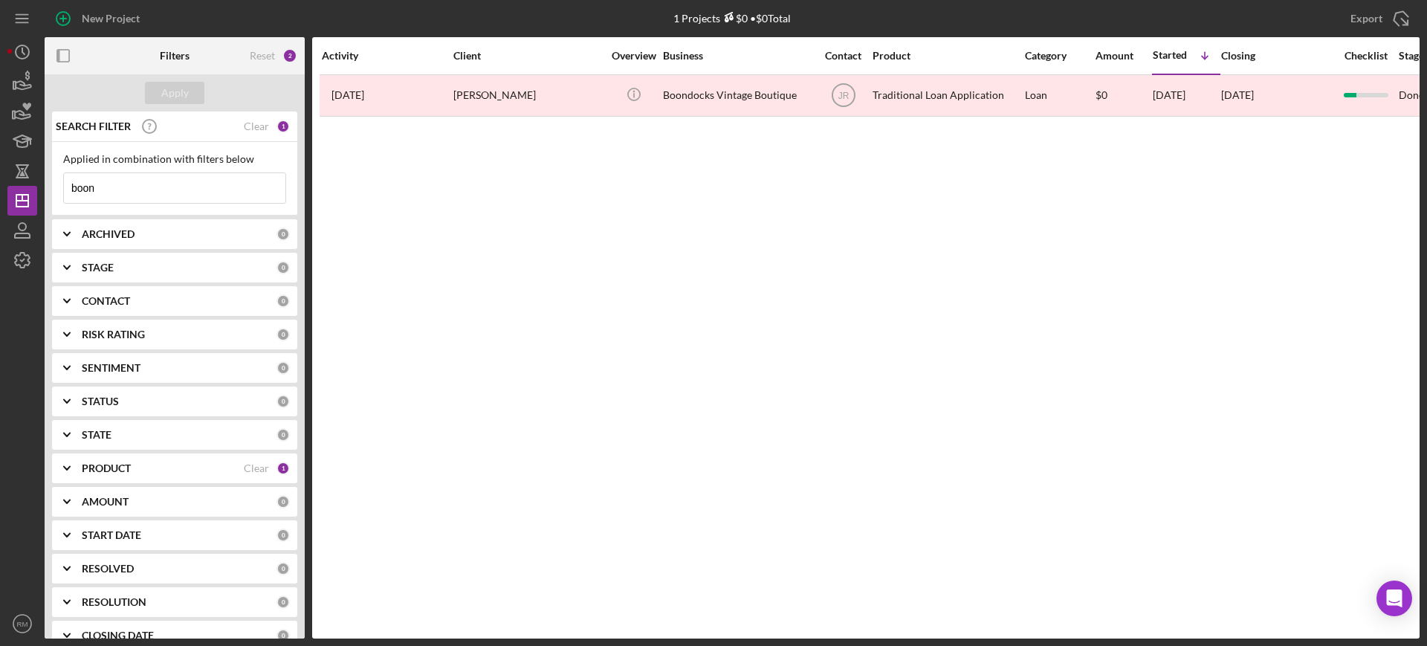
click at [126, 180] on input "boon" at bounding box center [174, 188] width 221 height 30
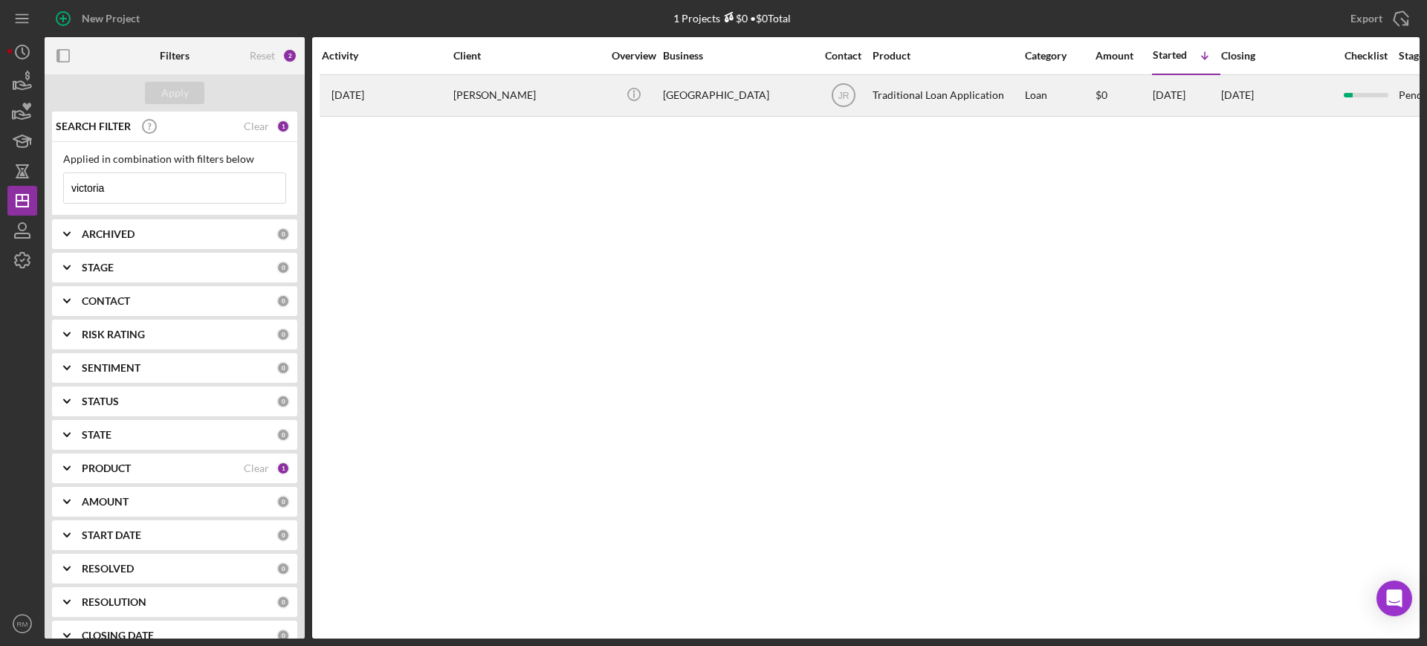
type input "victoria"
click at [409, 106] on div "6 months ago Jessica Radtke Maltez" at bounding box center [387, 95] width 130 height 39
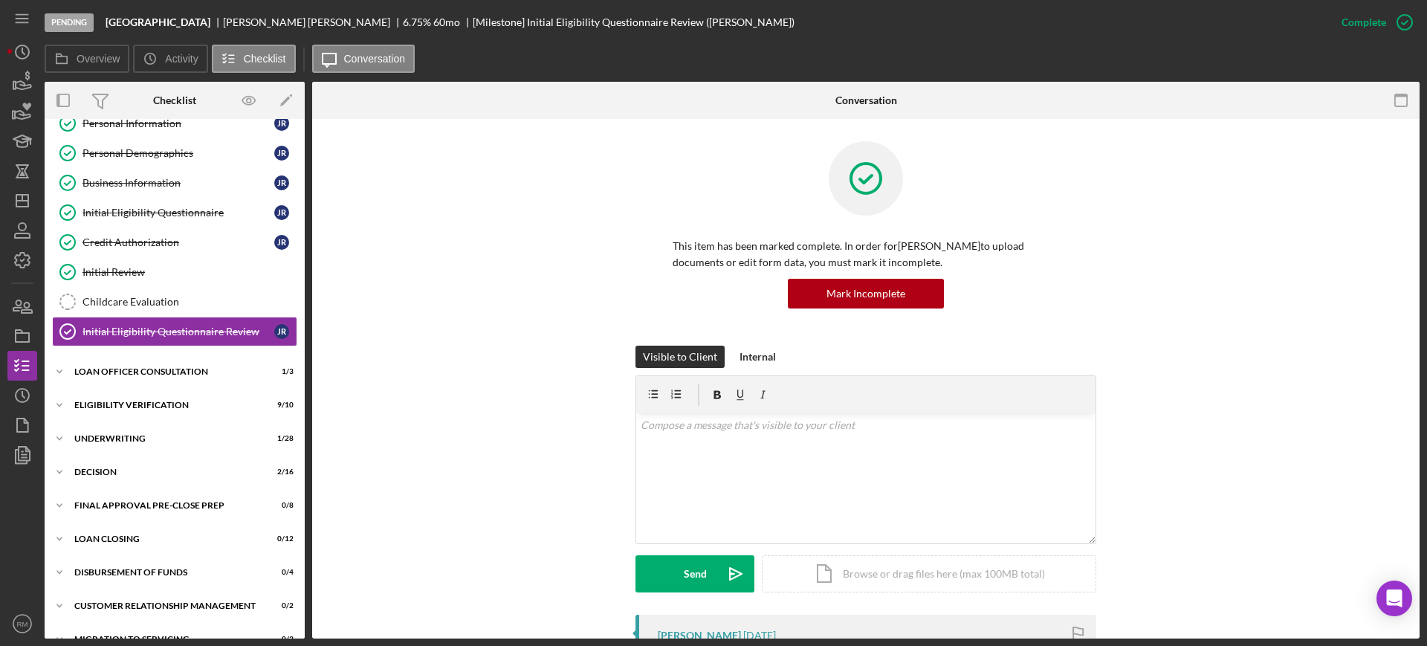
scroll to position [132, 0]
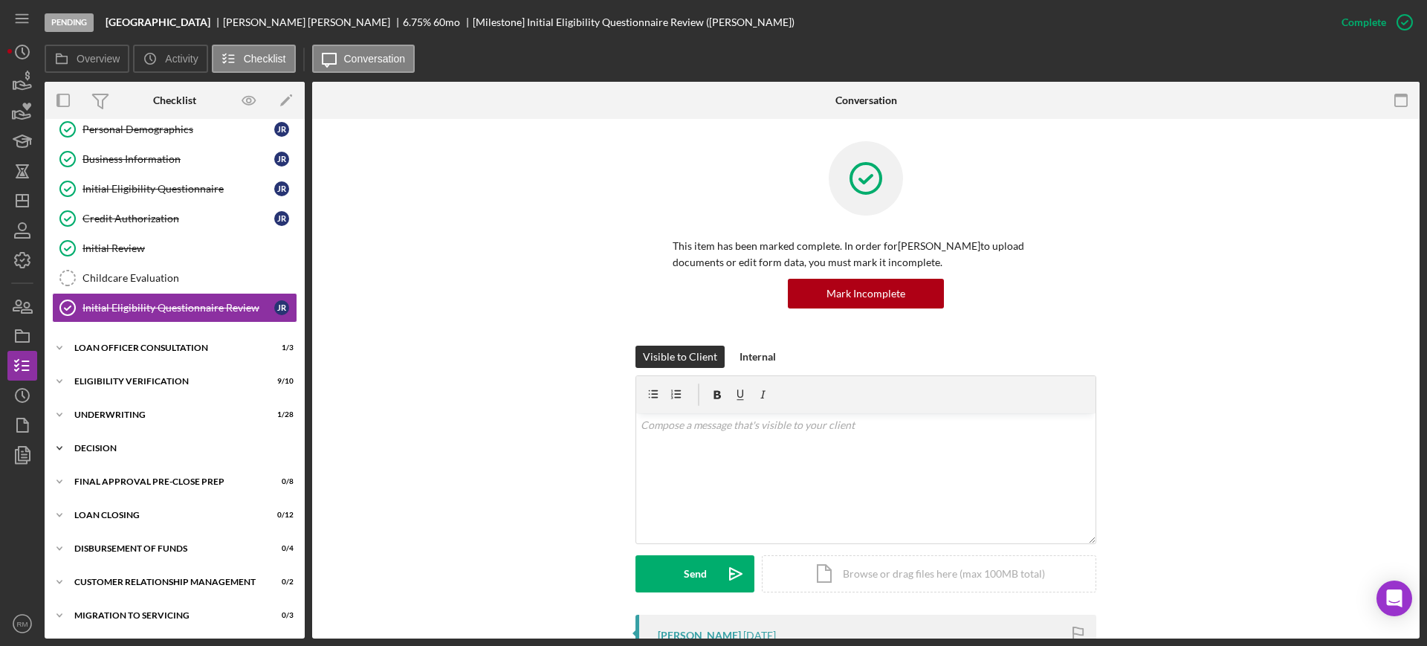
click at [106, 442] on div "Icon/Expander Decision 2 / 16" at bounding box center [175, 448] width 260 height 30
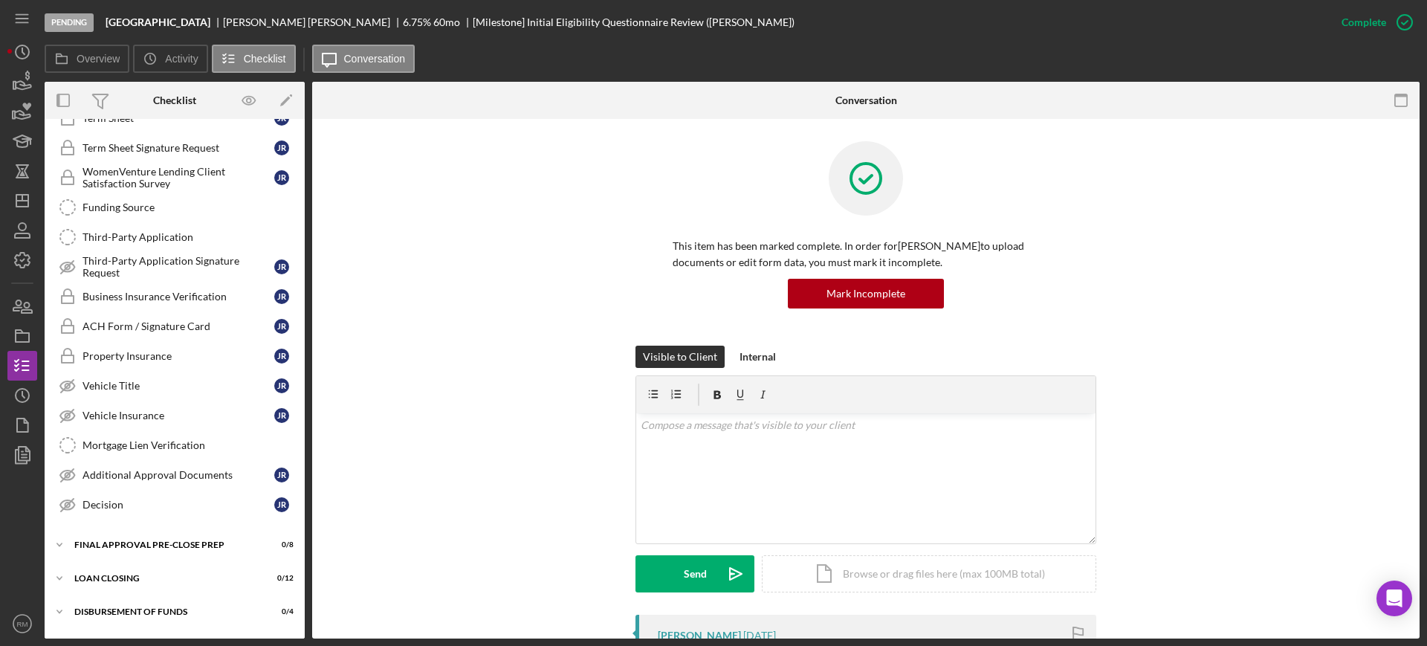
scroll to position [214, 0]
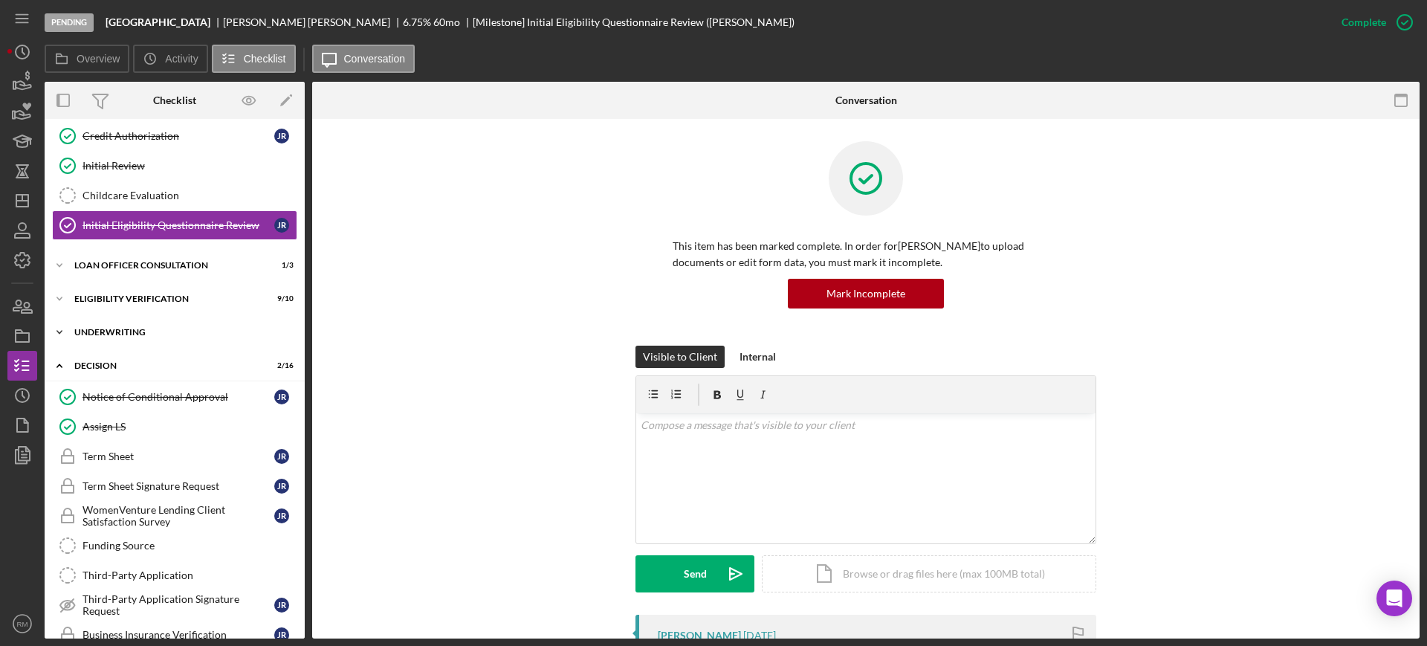
click at [106, 337] on div "Icon/Expander Underwriting 1 / 28" at bounding box center [175, 332] width 260 height 30
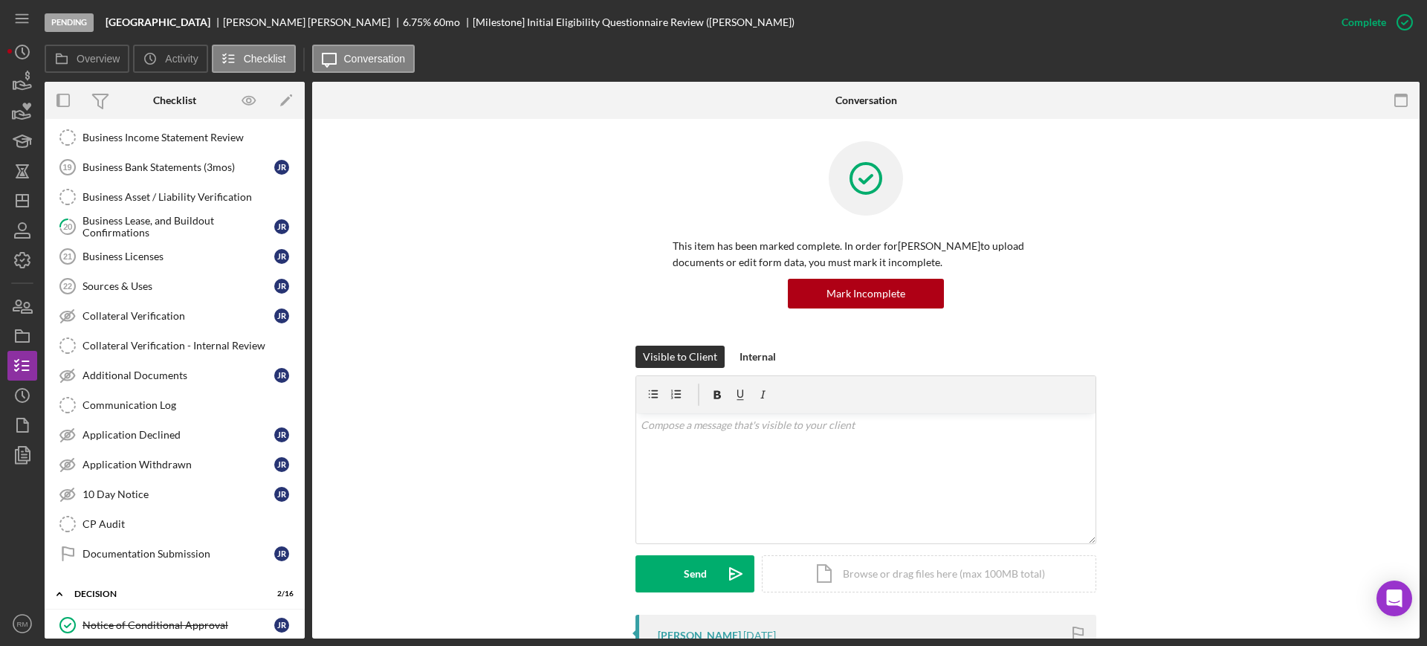
scroll to position [827, 0]
click at [145, 439] on div "Application Declined" at bounding box center [178, 434] width 192 height 12
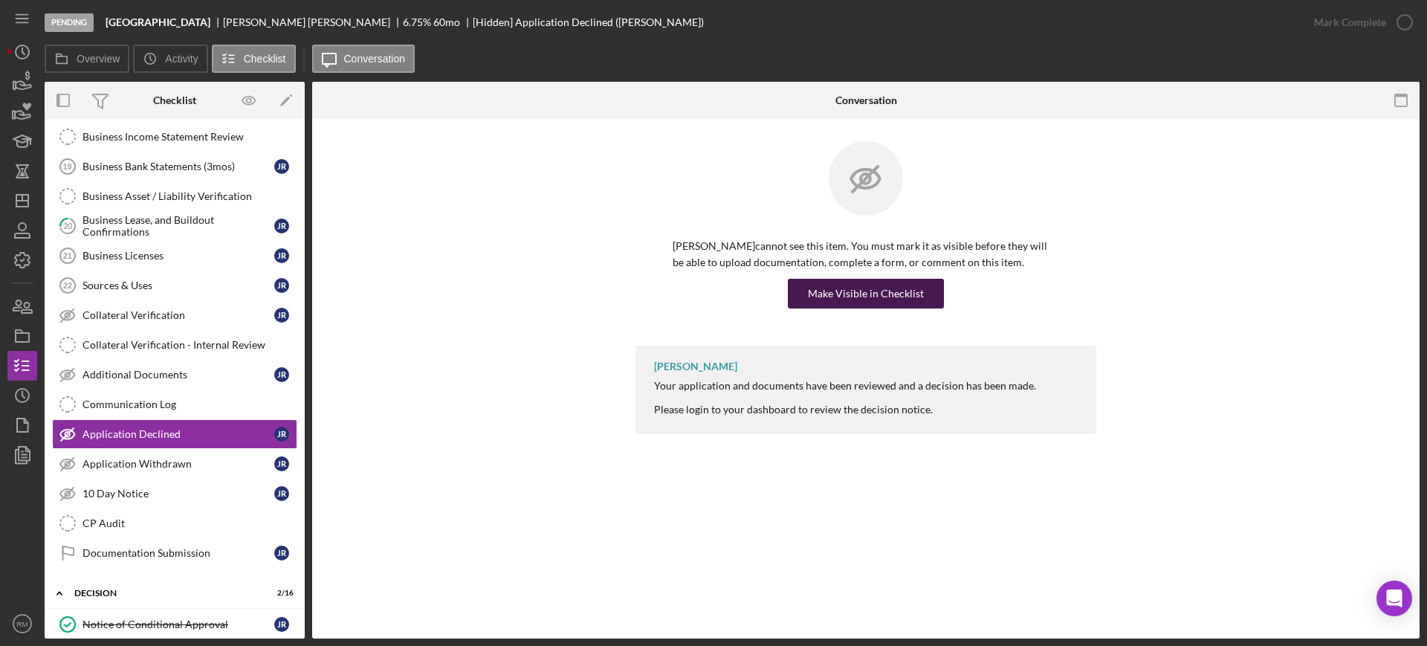
click at [875, 286] on div "Make Visible in Checklist" at bounding box center [866, 294] width 116 height 30
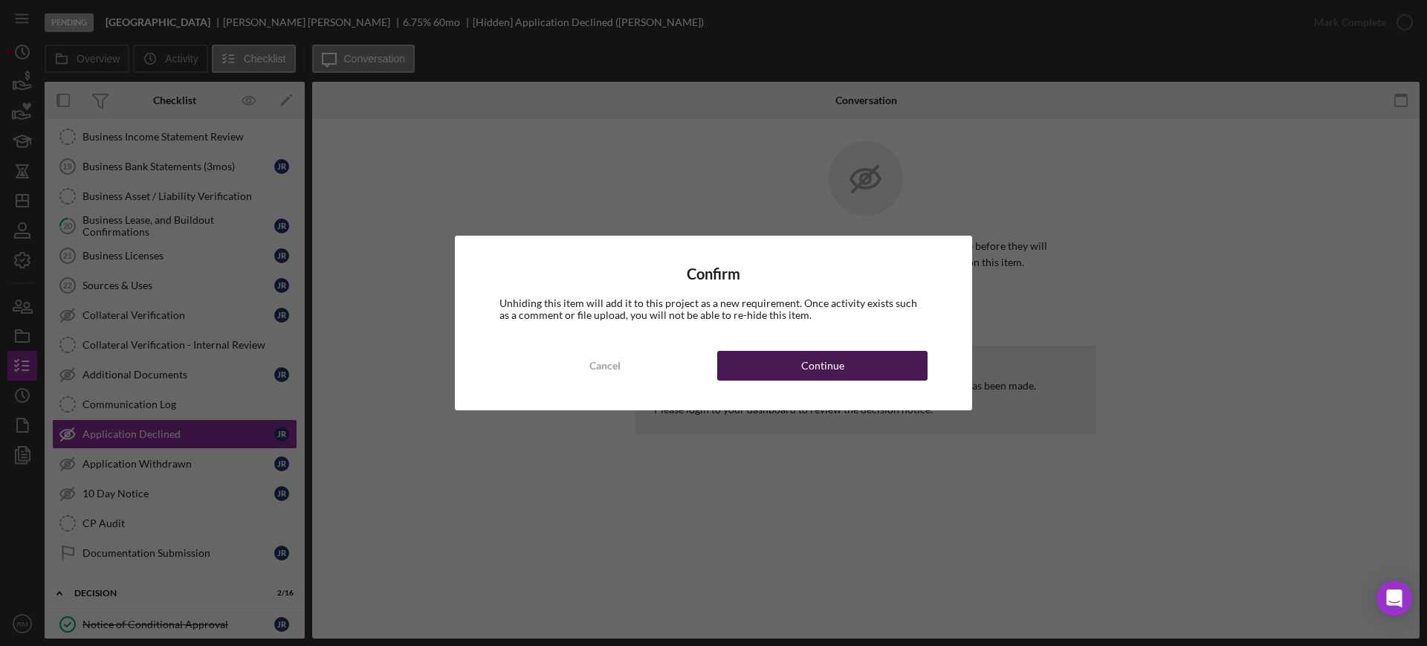
click at [837, 358] on div "Continue" at bounding box center [822, 366] width 43 height 30
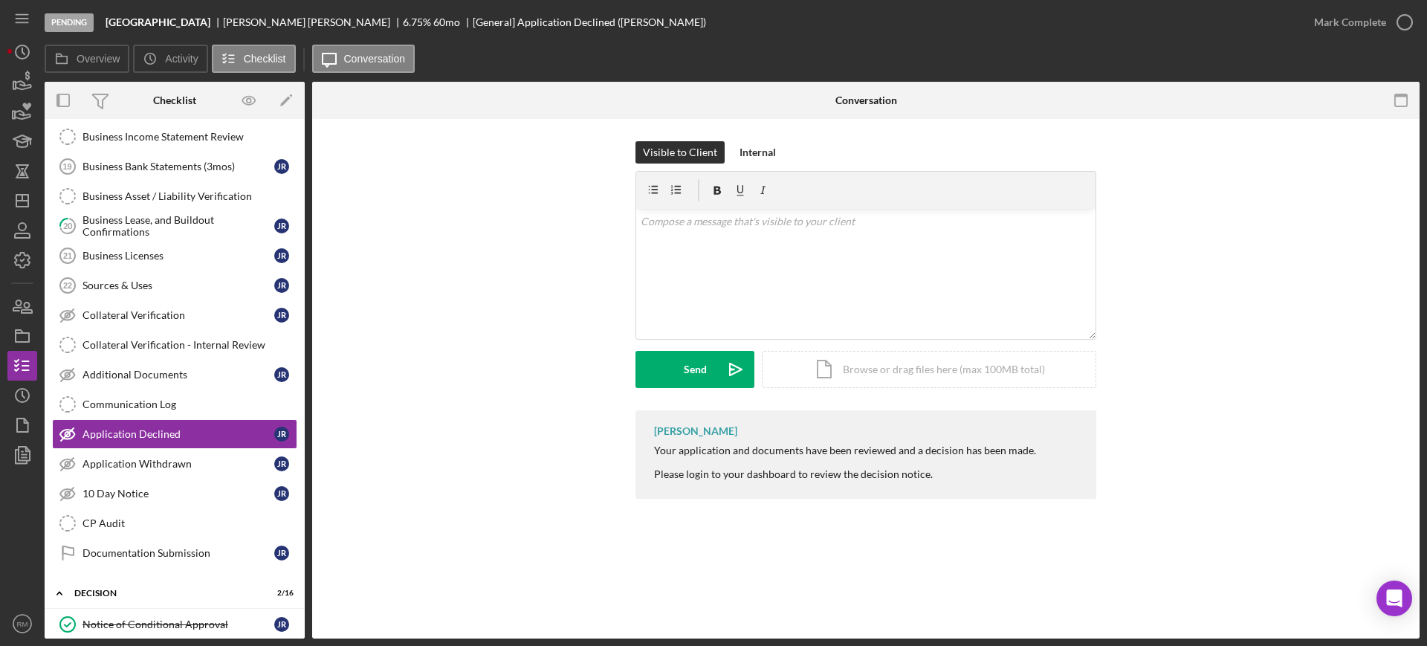
click at [837, 358] on div "Icon/Document Browse or drag files here (max 100MB total) Tap to choose files o…" at bounding box center [929, 369] width 334 height 37
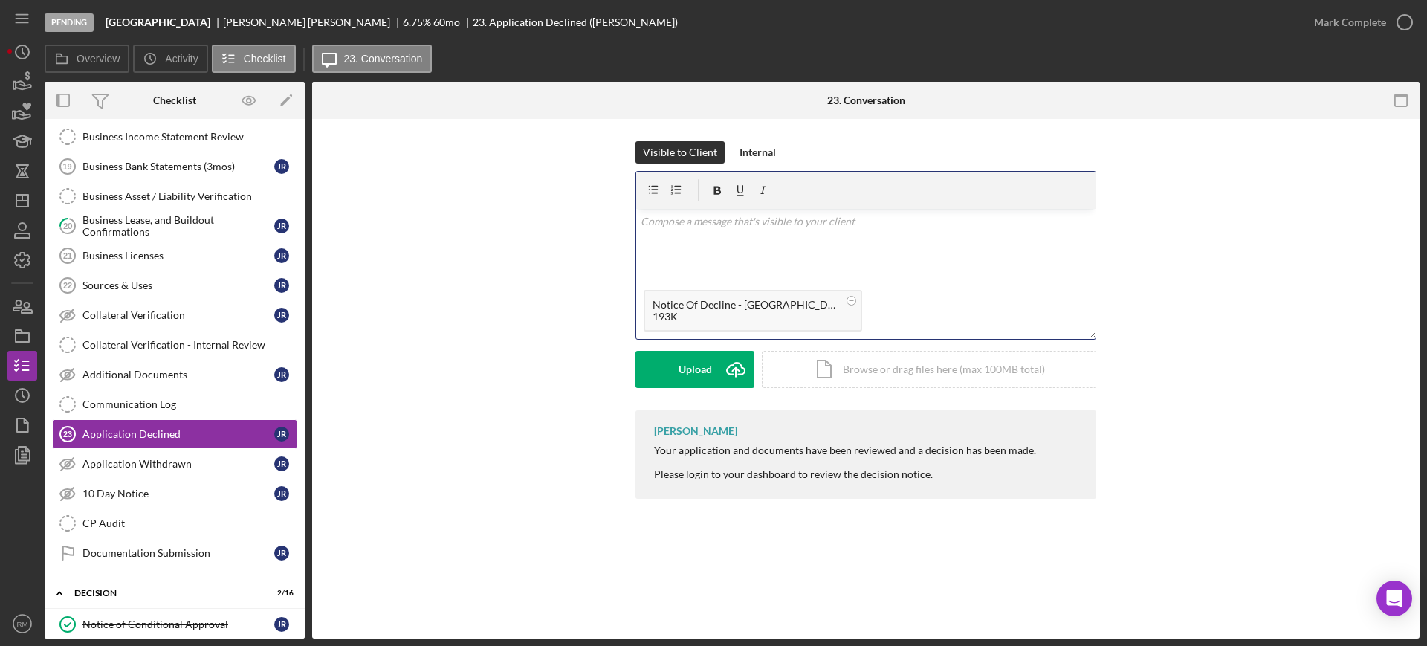
click at [691, 238] on div "v Color teal Color pink Remove color Add row above Add row below Add column bef…" at bounding box center [865, 246] width 459 height 74
click at [691, 238] on p at bounding box center [865, 242] width 451 height 16
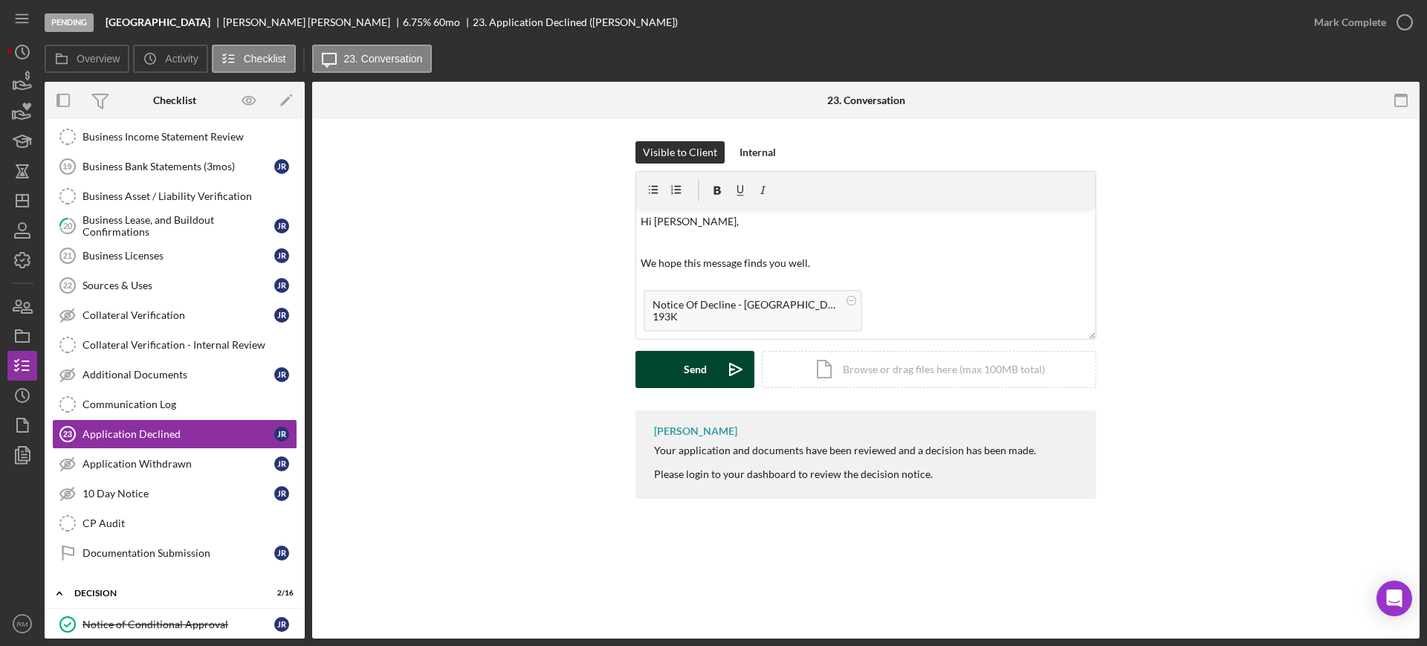
click at [687, 357] on div "Send" at bounding box center [695, 369] width 23 height 37
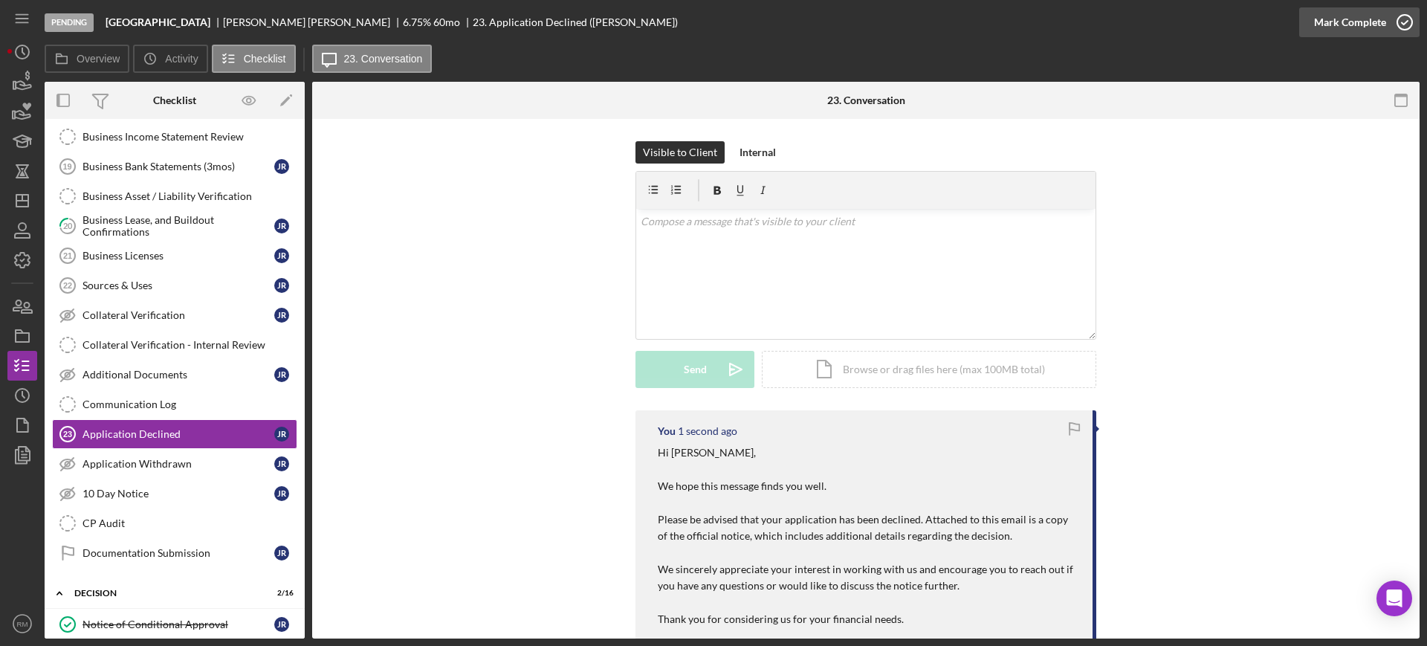
click at [1355, 28] on div "Mark Complete" at bounding box center [1350, 22] width 72 height 30
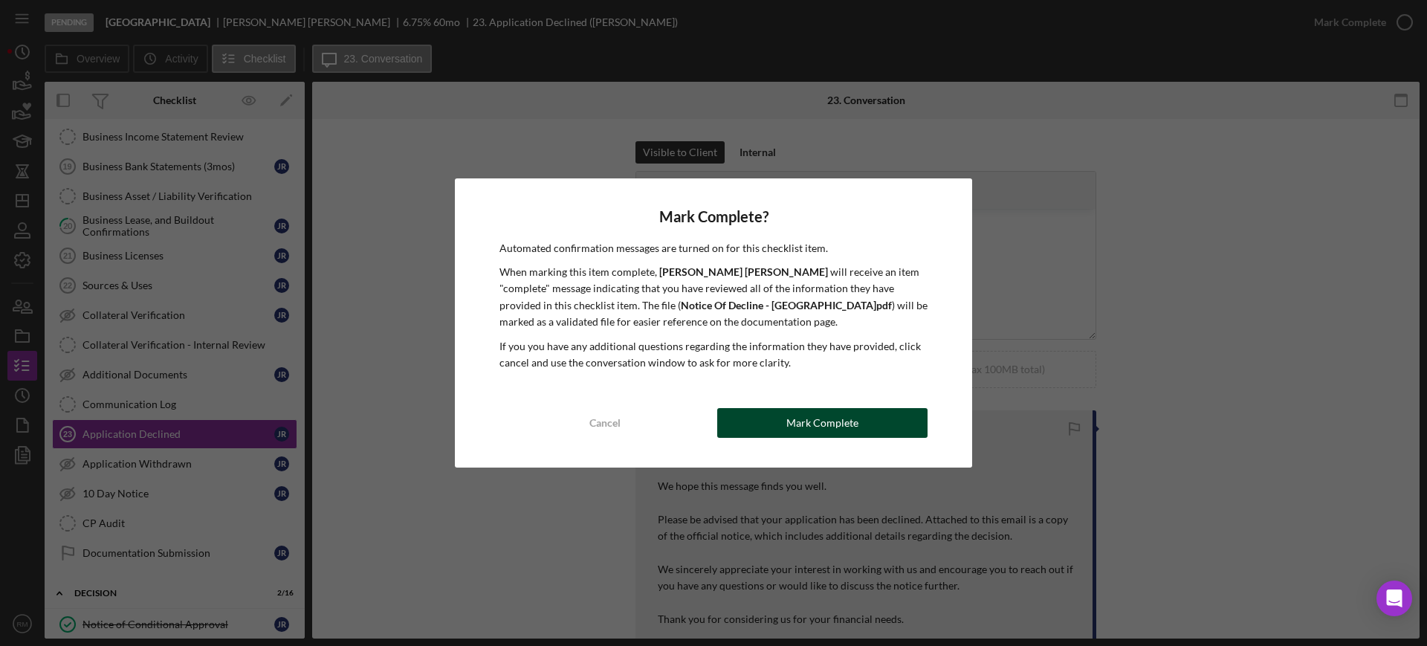
click at [817, 415] on div "Mark Complete" at bounding box center [822, 423] width 72 height 30
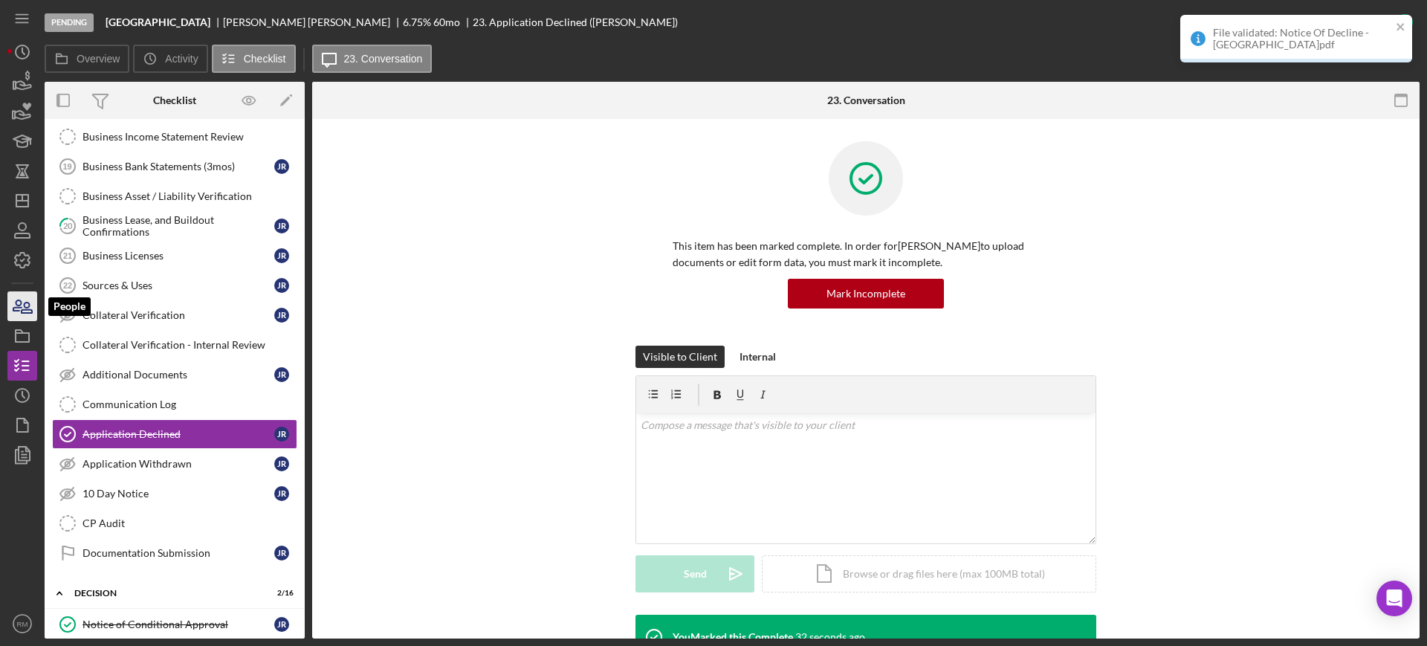
click at [15, 308] on icon "button" at bounding box center [22, 306] width 37 height 37
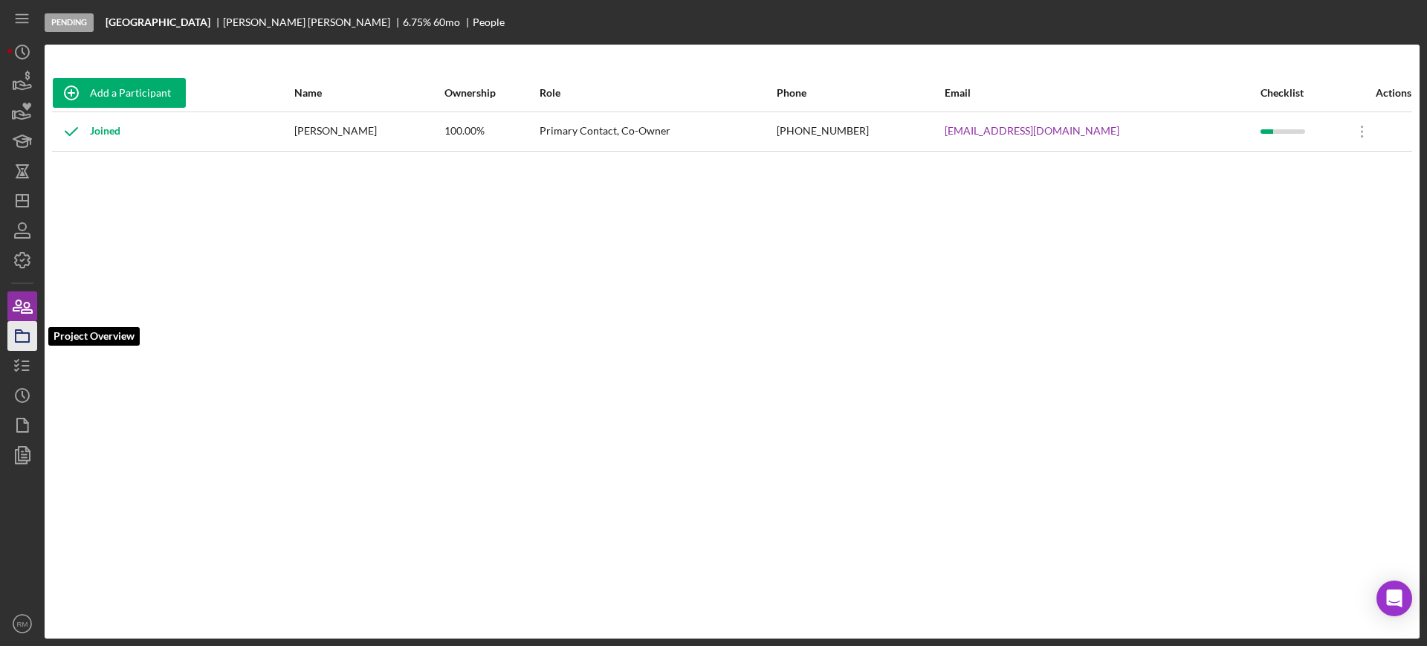
click at [34, 340] on icon "button" at bounding box center [22, 335] width 37 height 37
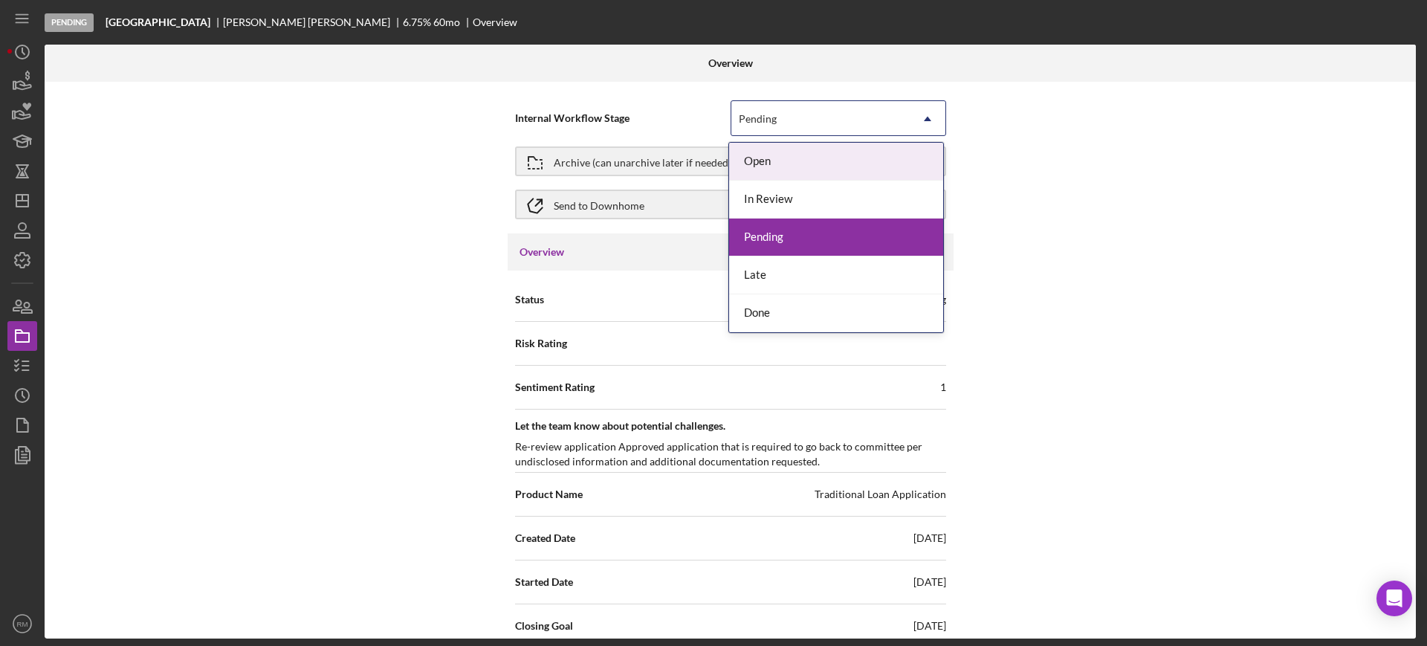
click at [817, 100] on div "Pending Icon/Dropdown Arrow" at bounding box center [837, 118] width 215 height 36
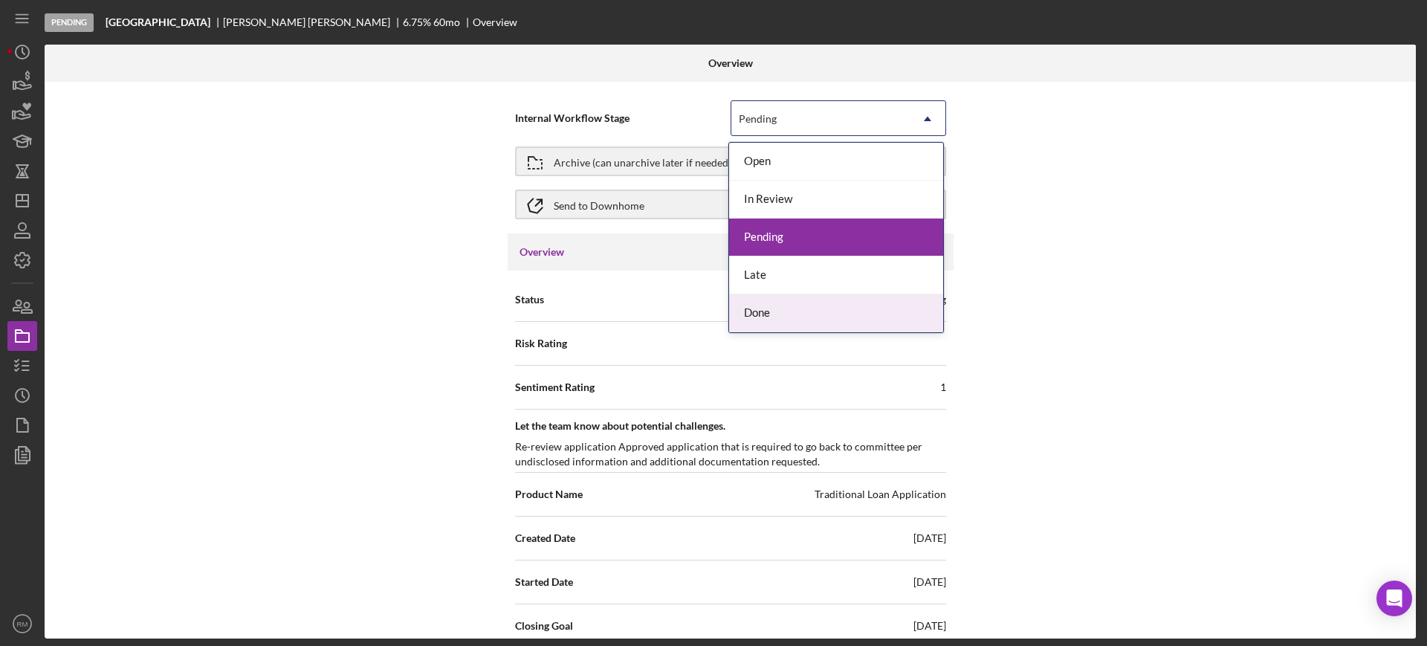
click at [774, 298] on div "Done" at bounding box center [836, 313] width 214 height 38
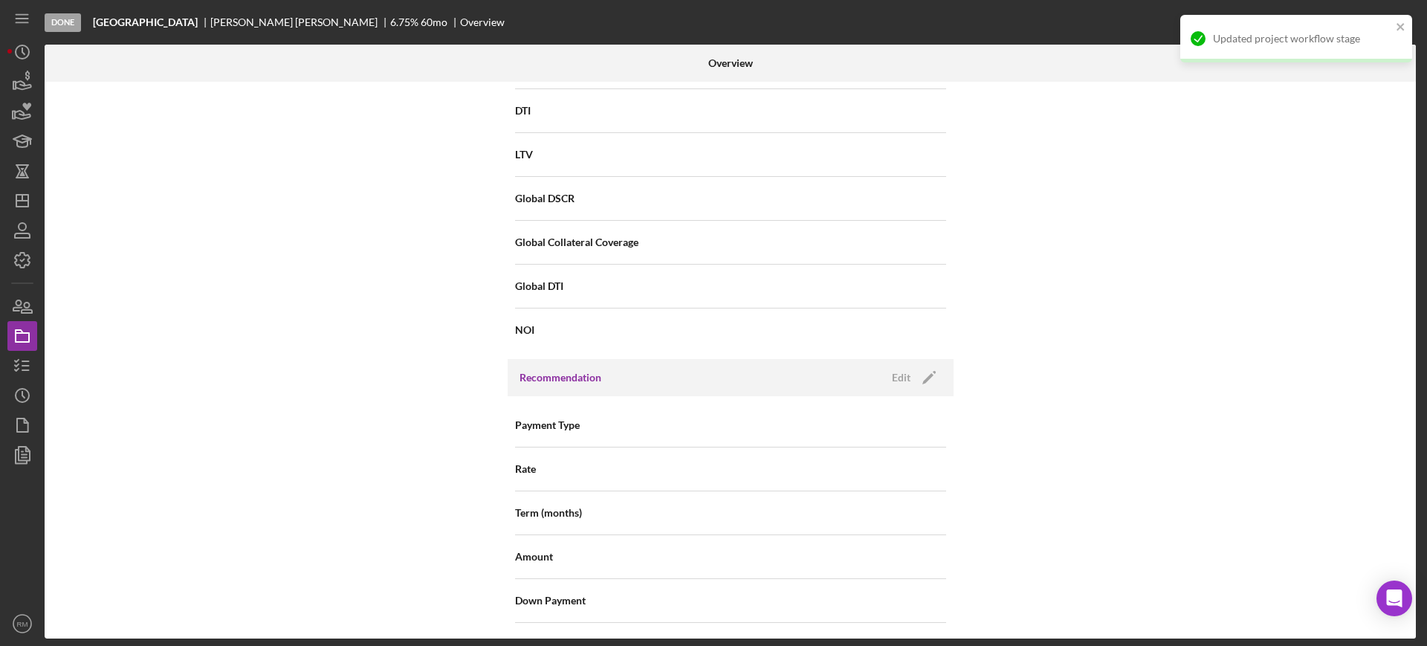
scroll to position [1817, 0]
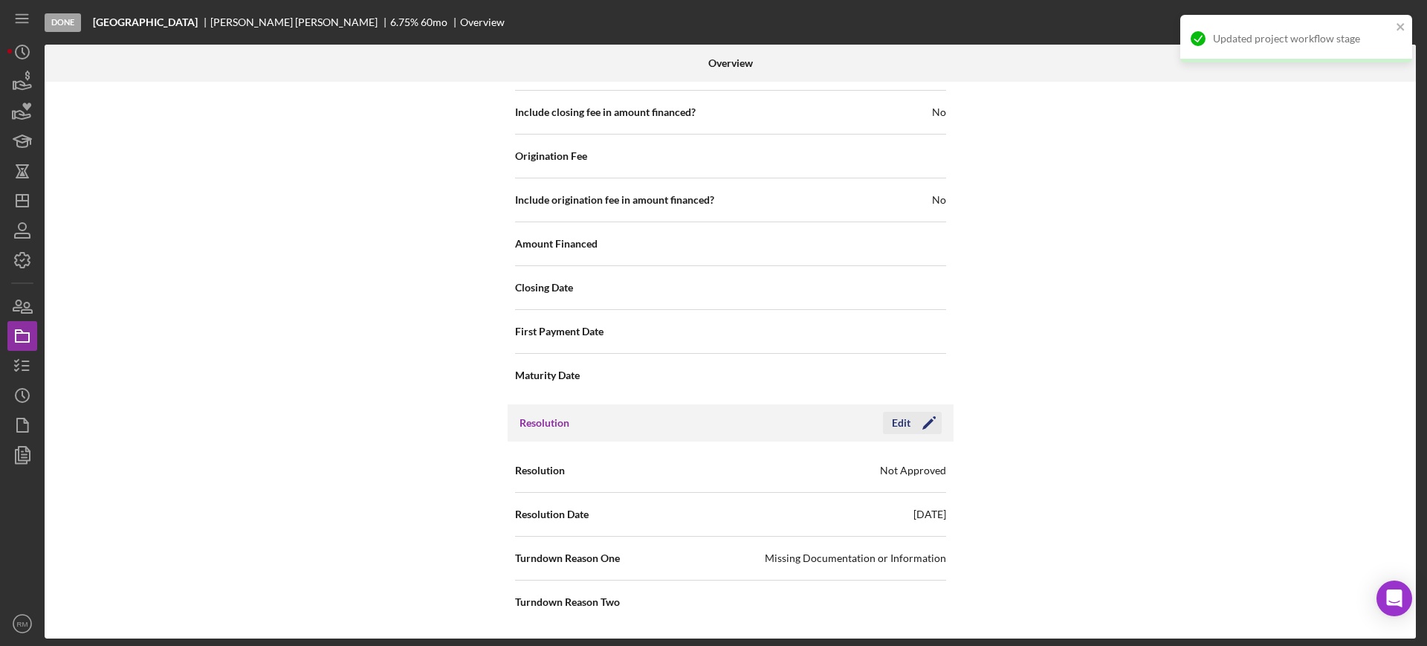
click at [904, 429] on div "Edit" at bounding box center [901, 423] width 19 height 22
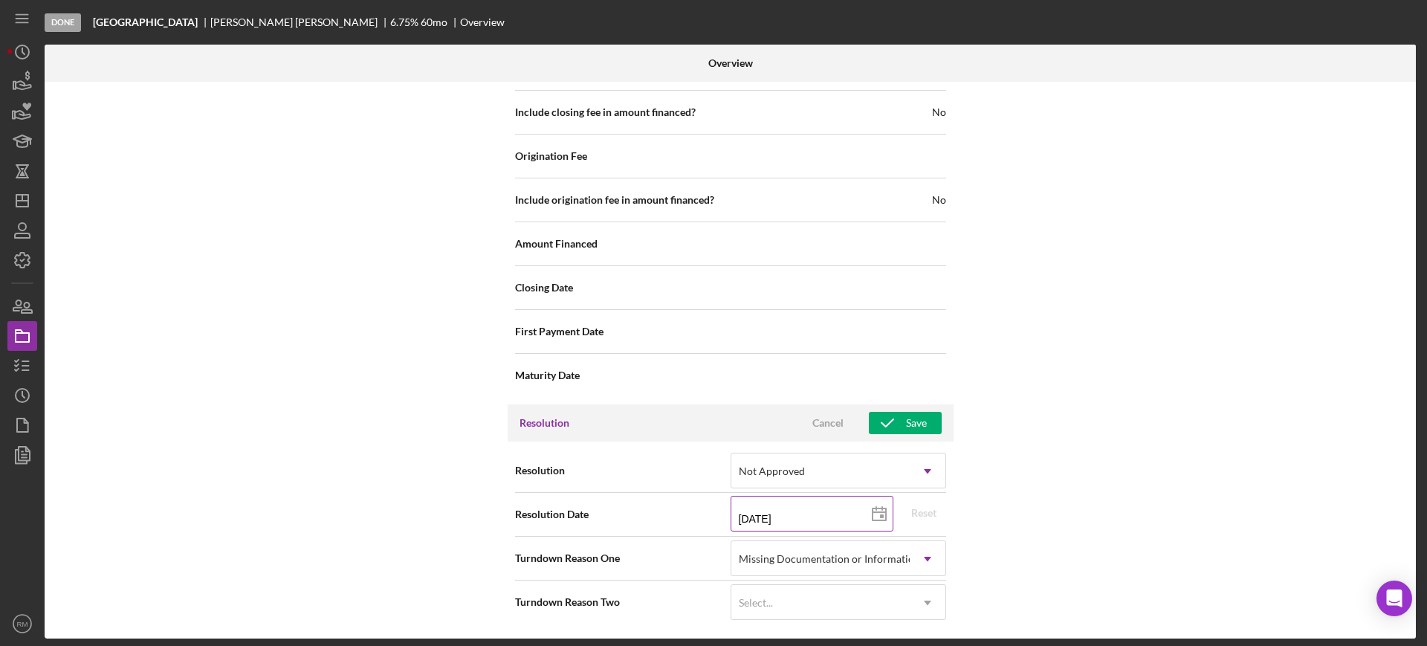
click at [812, 522] on input "04/09/2025" at bounding box center [811, 514] width 163 height 36
click at [877, 516] on icon at bounding box center [878, 514] width 37 height 37
type input "[DATE]"
type input "2025-09-24"
click at [895, 420] on icon "button" at bounding box center [887, 422] width 37 height 37
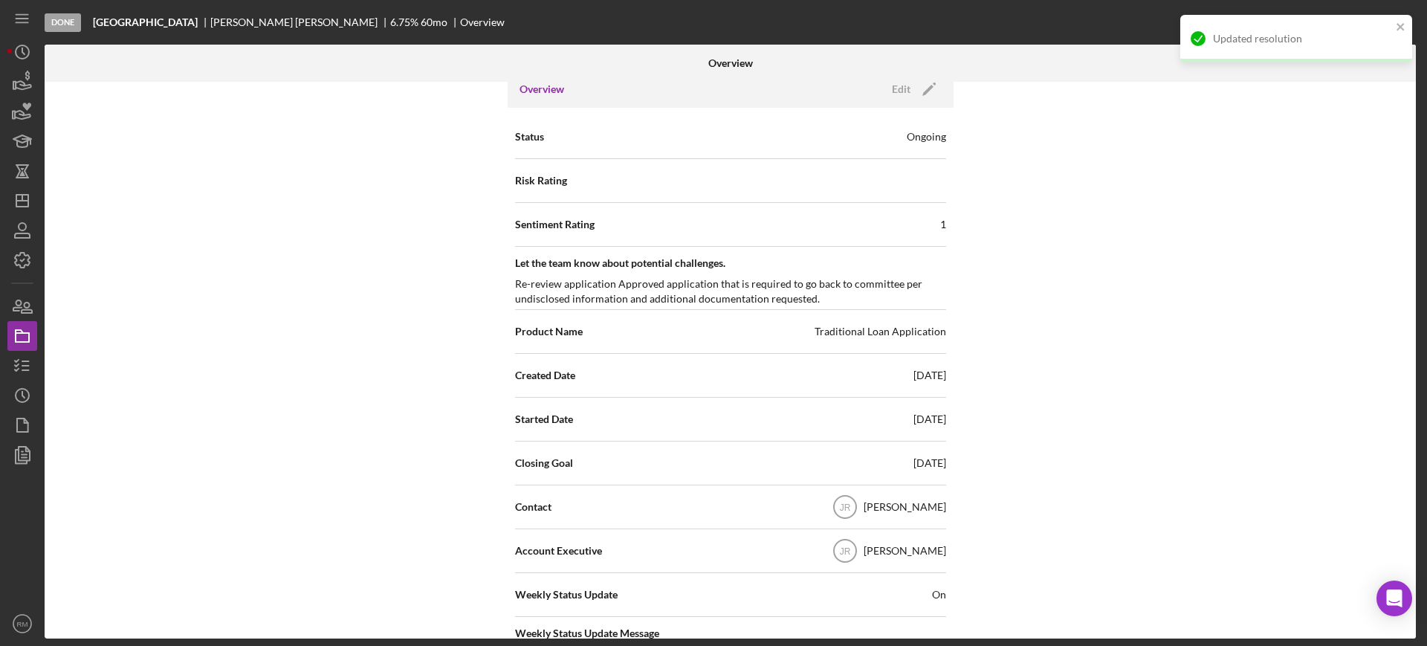
scroll to position [0, 0]
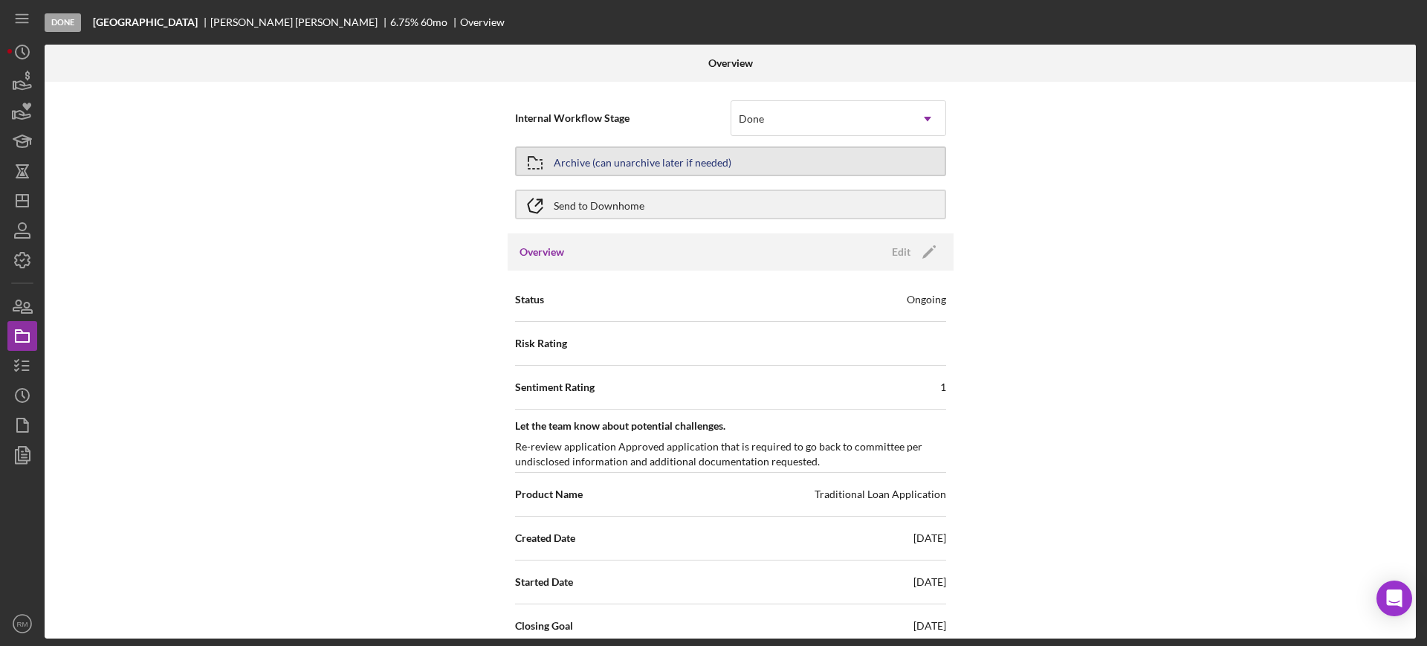
click at [564, 156] on div "Archive (can unarchive later if needed)" at bounding box center [643, 161] width 178 height 27
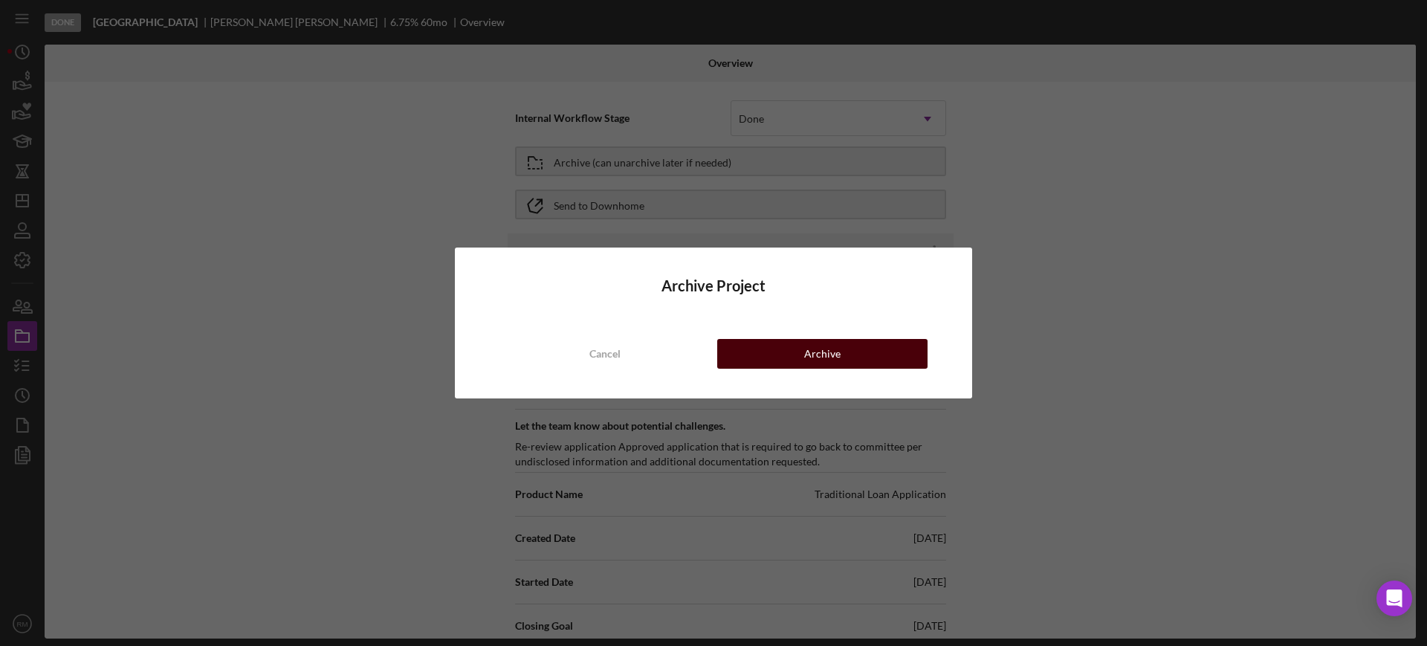
click at [828, 339] on div "Archive" at bounding box center [822, 354] width 36 height 30
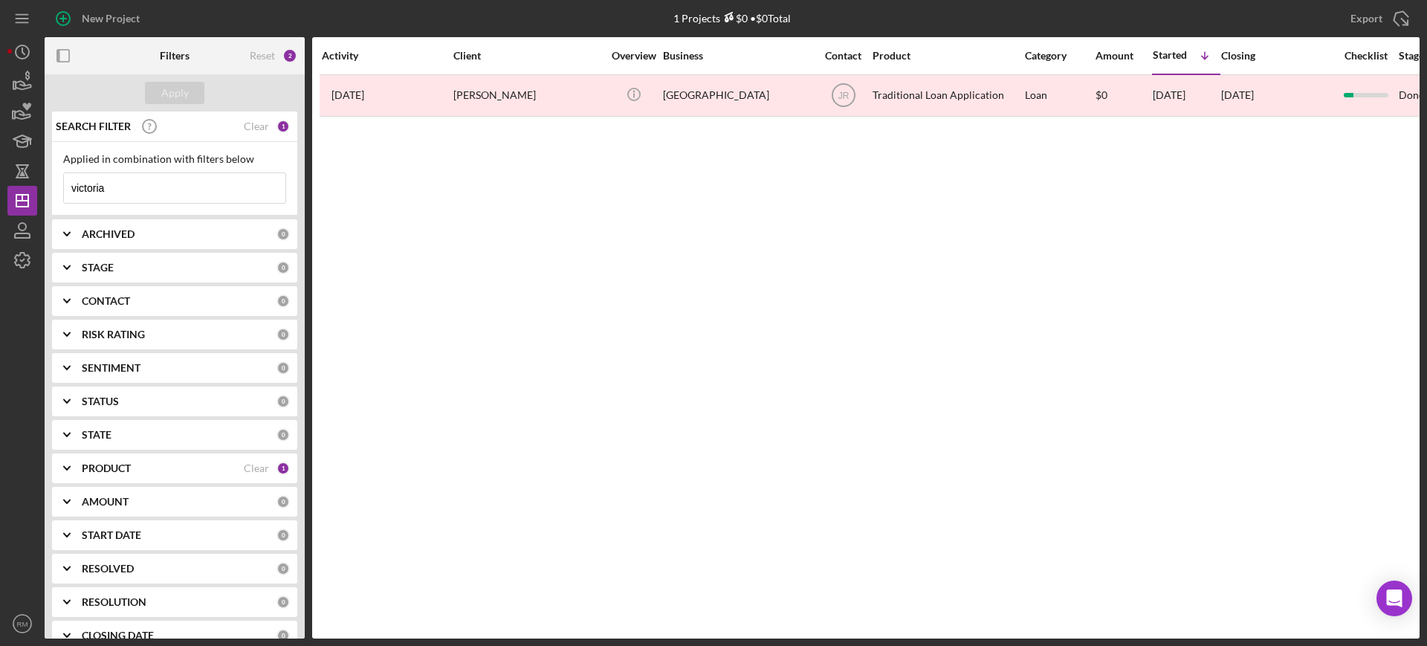
click at [187, 191] on input "victoria" at bounding box center [174, 188] width 221 height 30
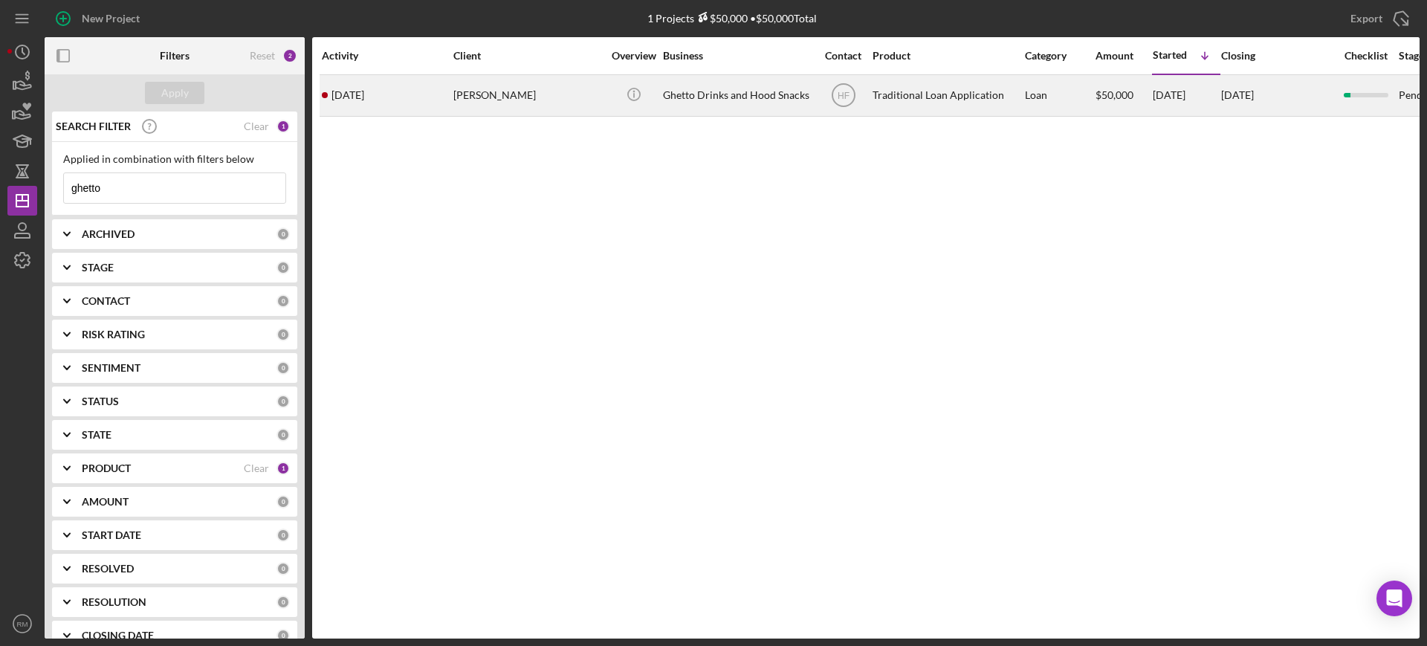
type input "ghetto"
click at [450, 78] on div "[DATE] [PERSON_NAME]" at bounding box center [387, 95] width 130 height 39
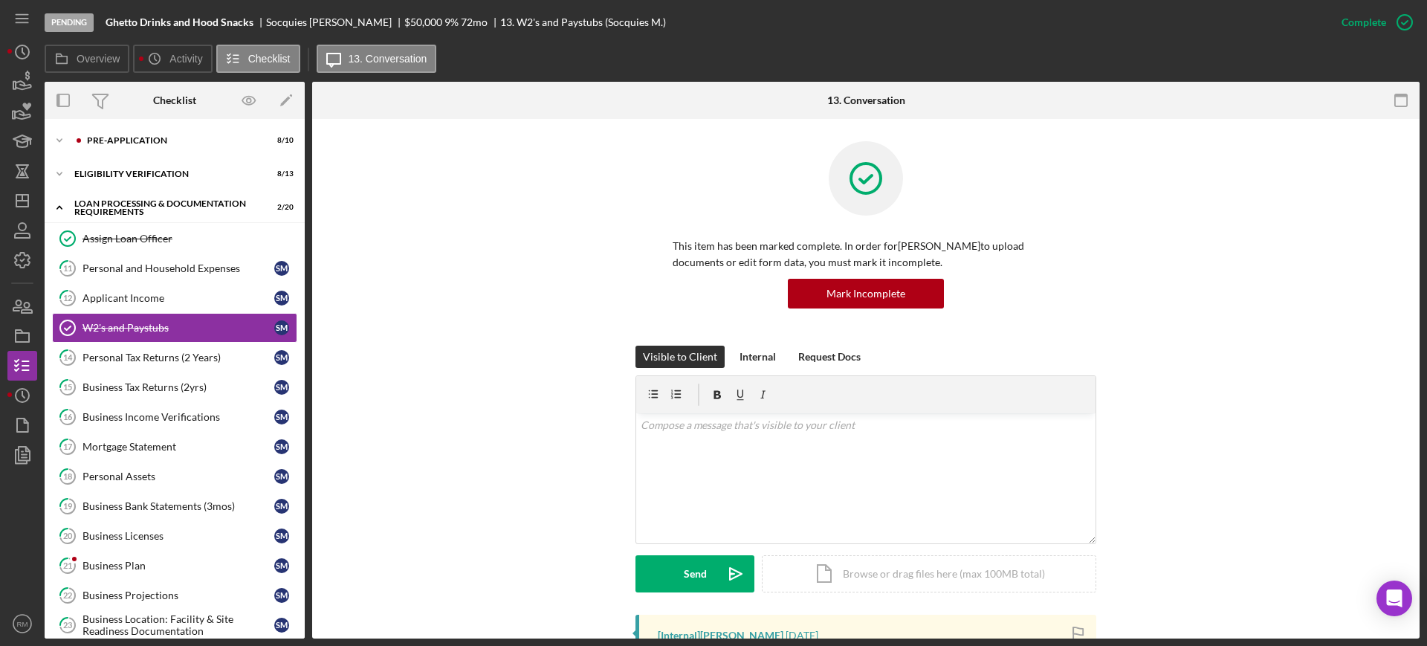
scroll to position [496, 0]
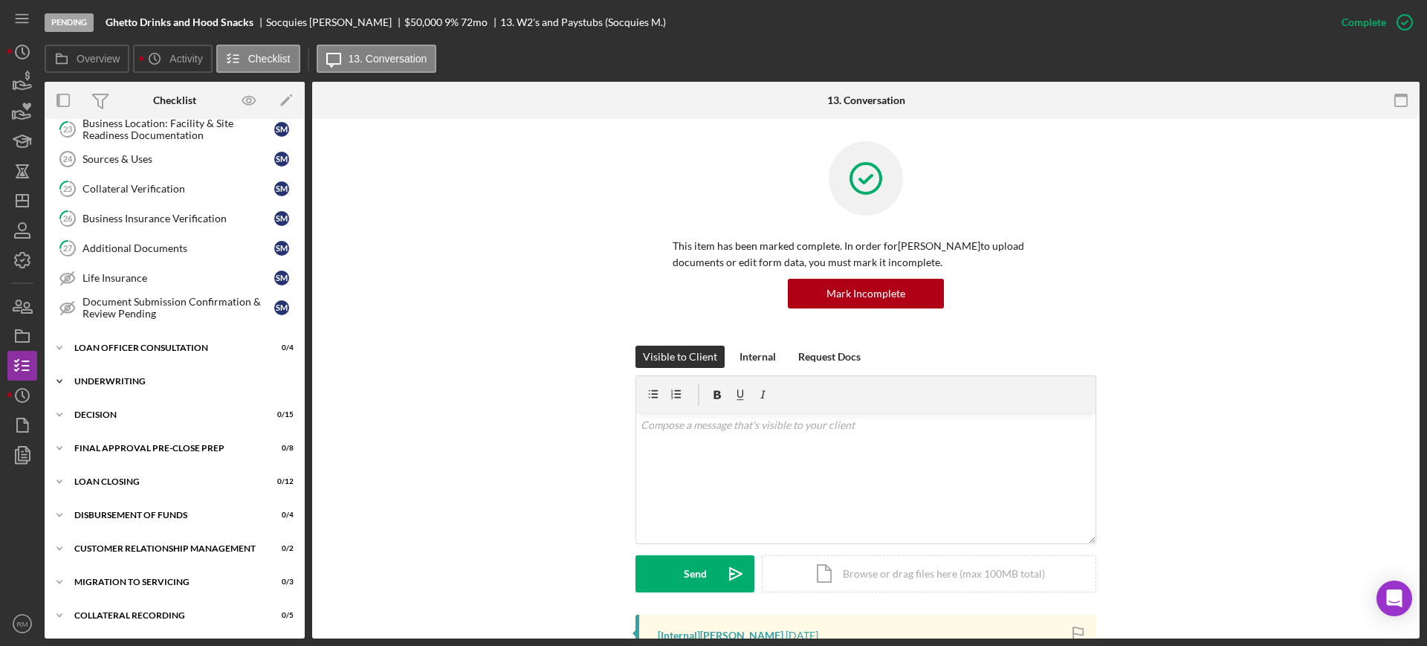
click at [103, 375] on div "Icon/Expander Underwriting 0 / 16" at bounding box center [175, 381] width 260 height 30
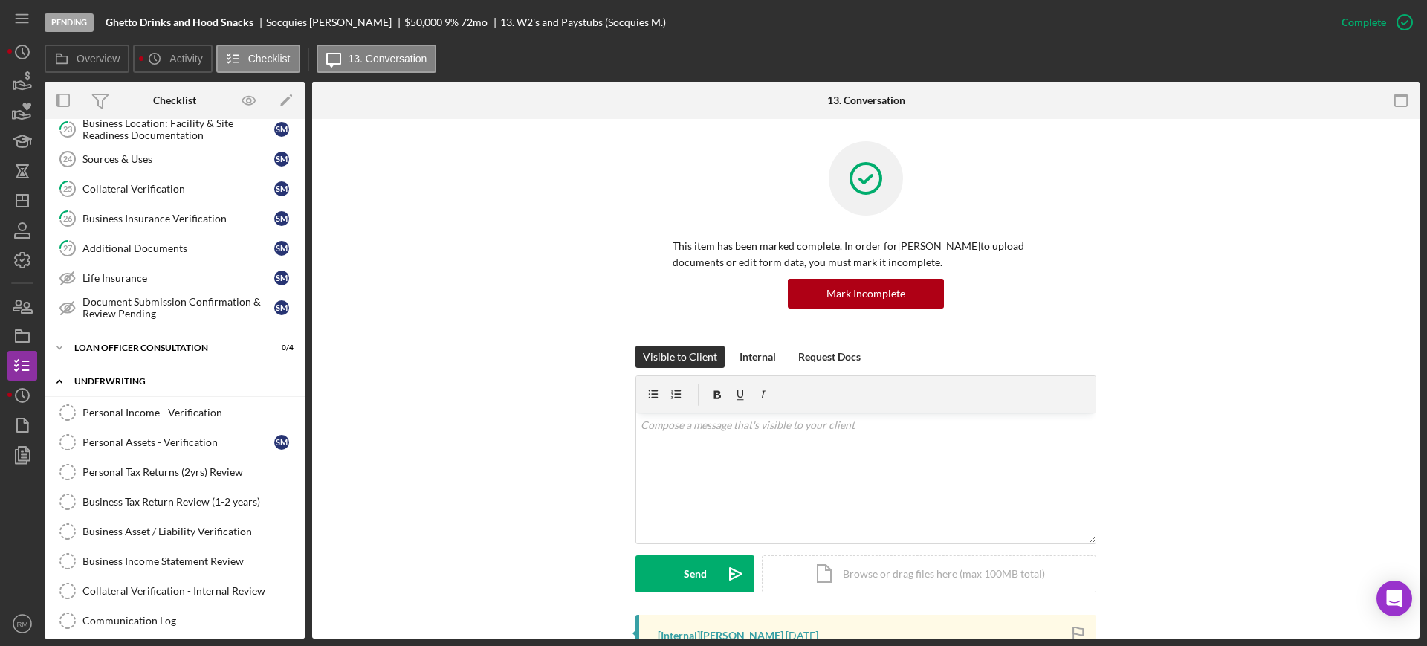
scroll to position [979, 0]
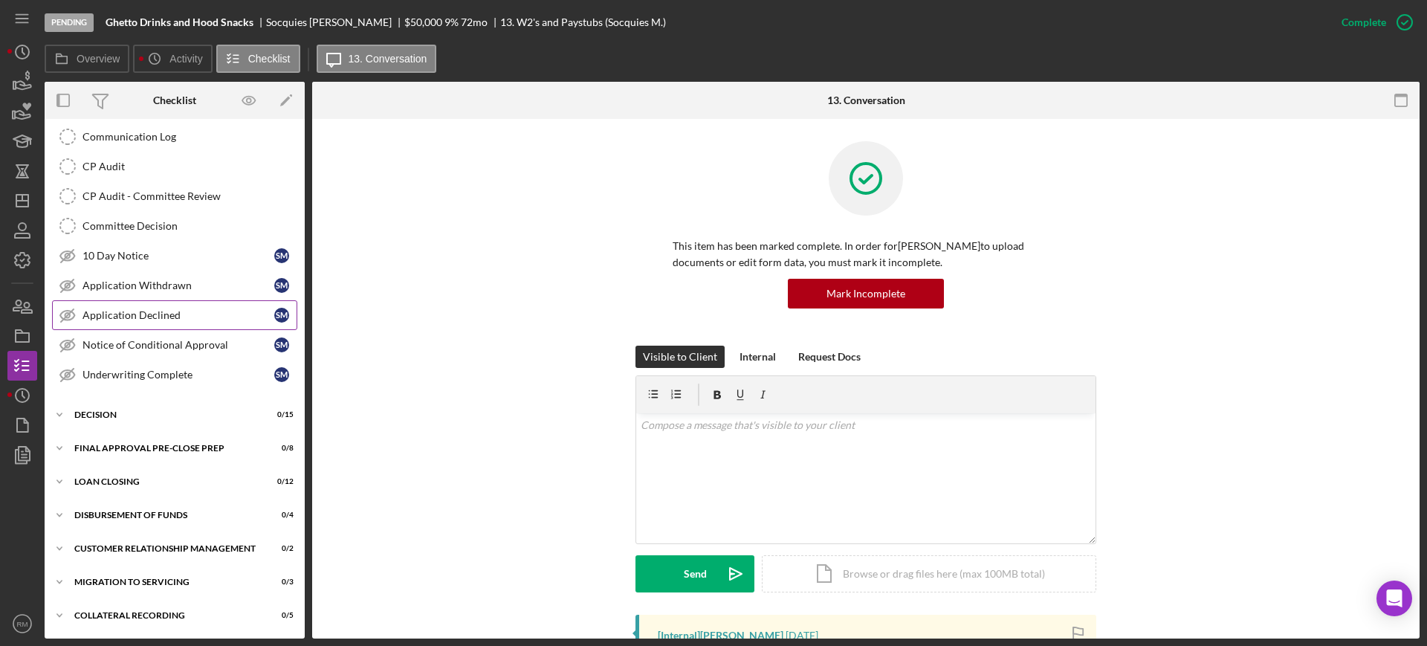
click at [157, 309] on div "Application Declined" at bounding box center [178, 315] width 192 height 12
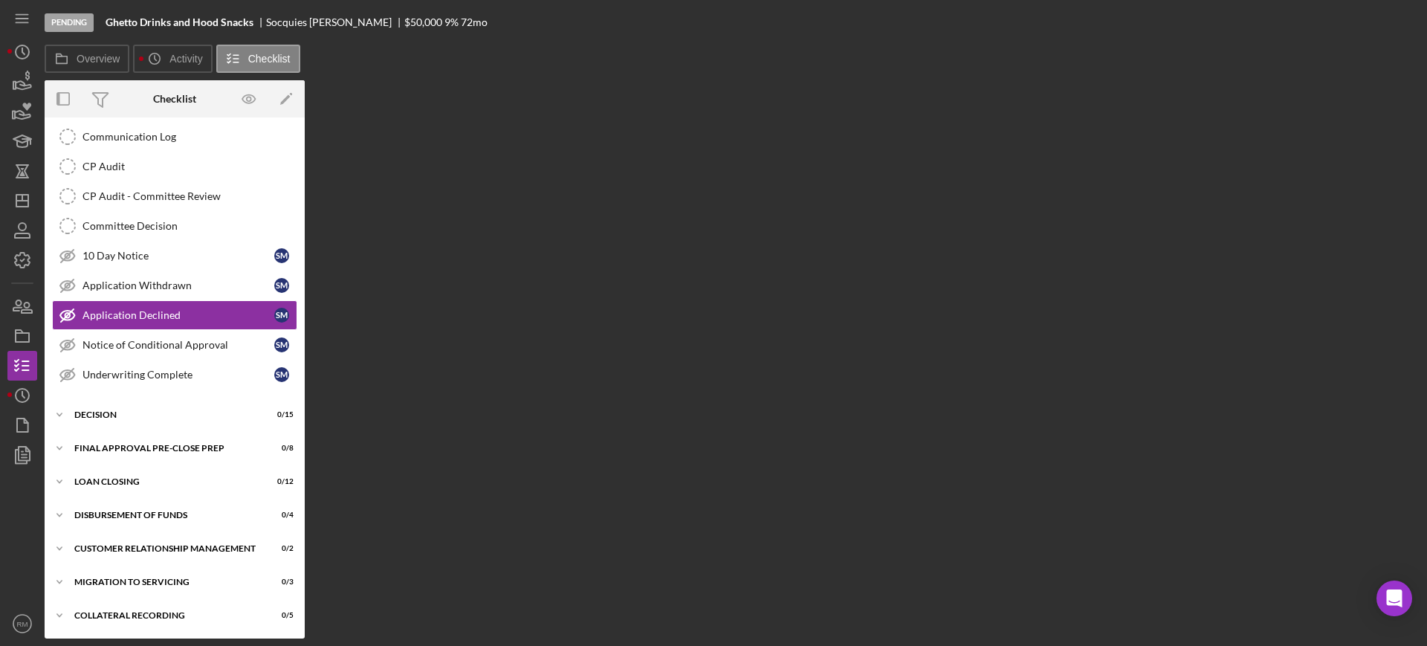
scroll to position [979, 0]
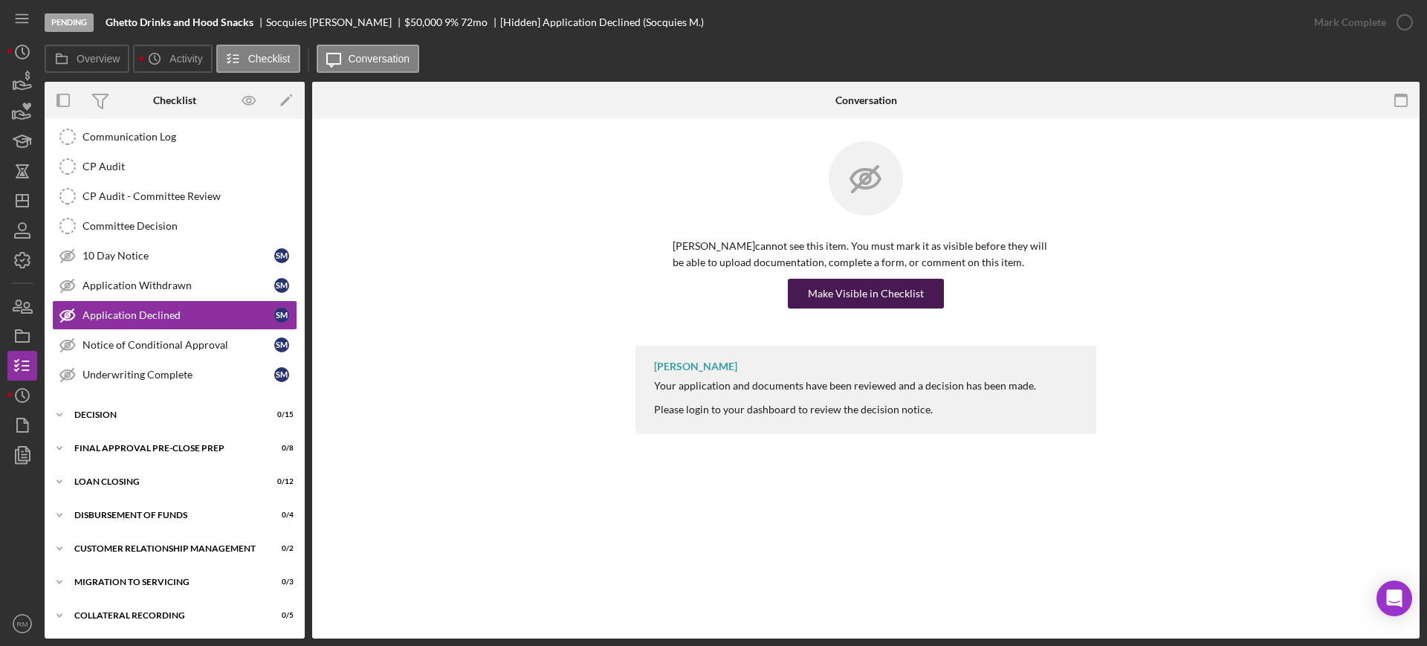
click at [865, 303] on div "Make Visible in Checklist" at bounding box center [866, 294] width 116 height 30
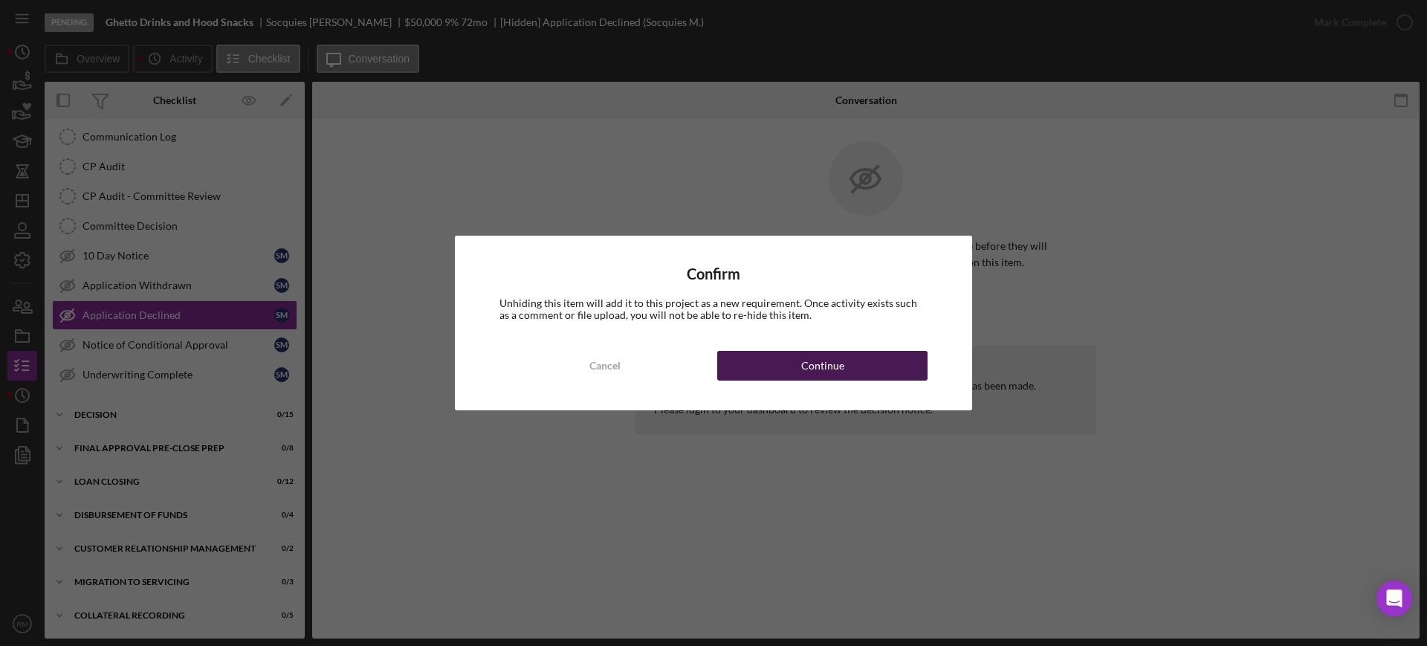
click at [808, 359] on div "Continue" at bounding box center [822, 366] width 43 height 30
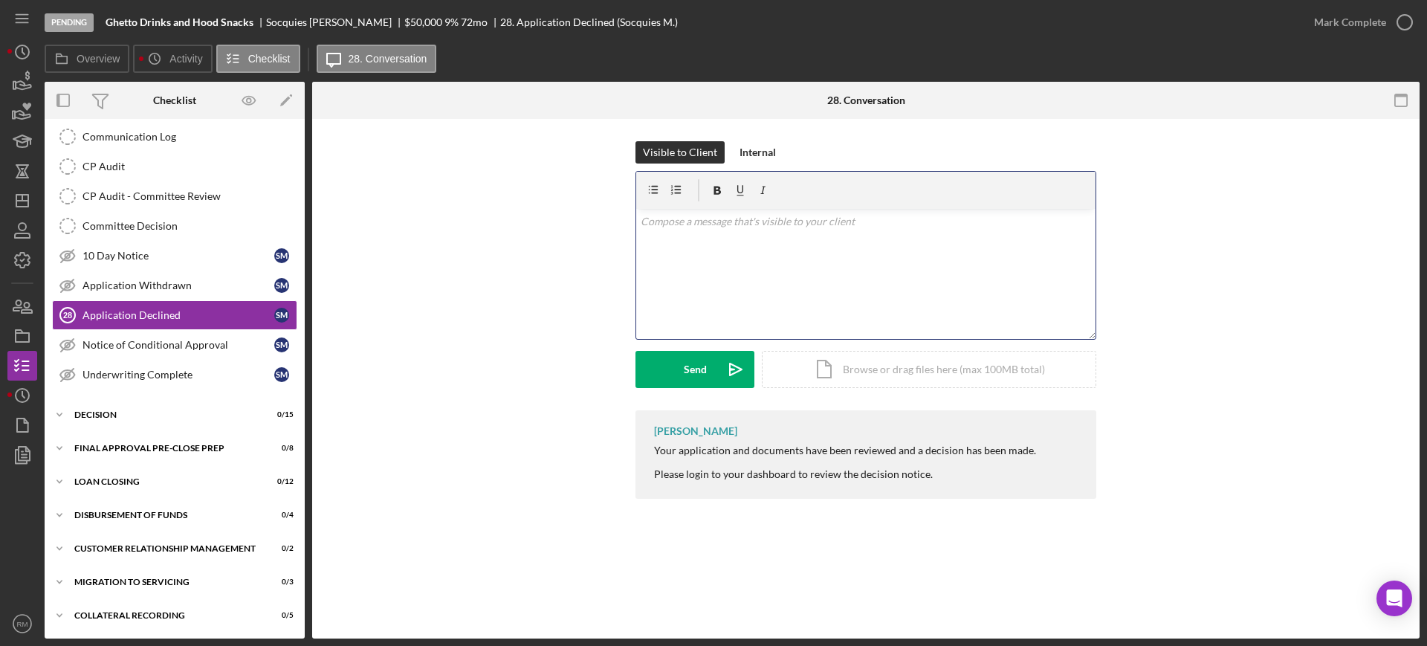
click at [863, 291] on div "v Color teal Color pink Remove color Add row above Add row below Add column bef…" at bounding box center [865, 274] width 459 height 130
paste div
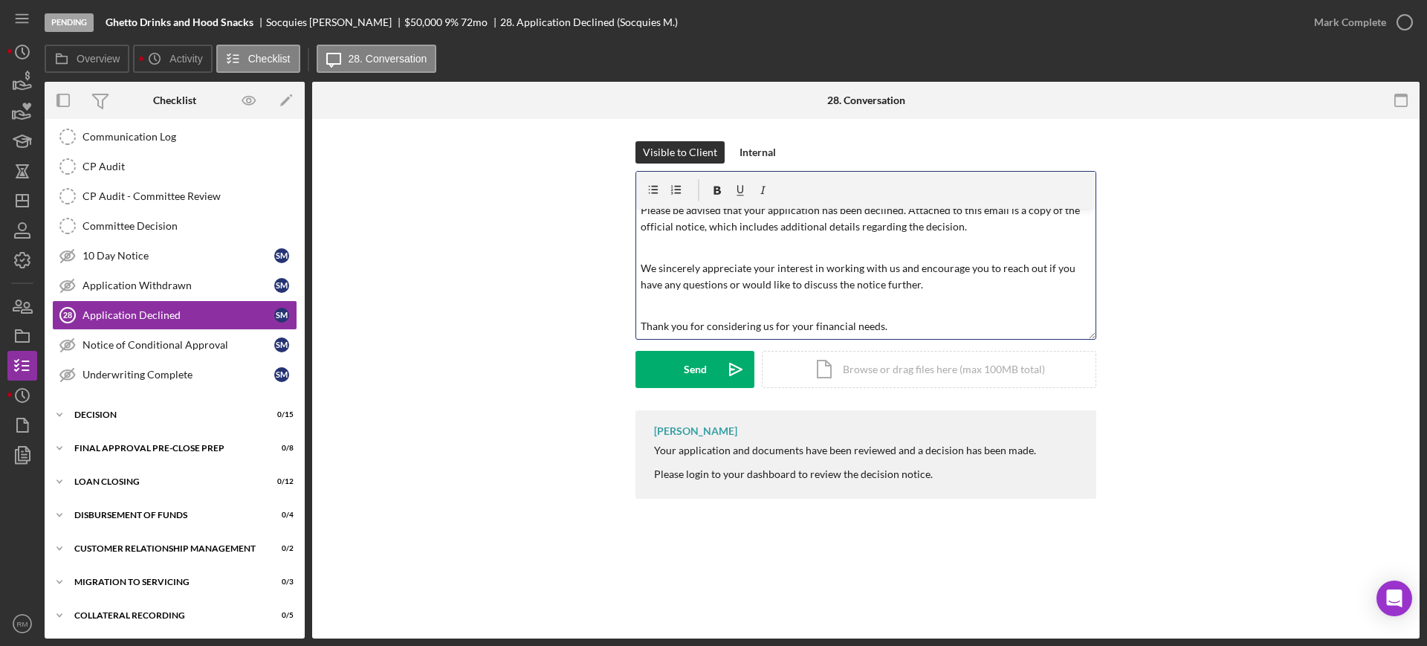
scroll to position [0, 0]
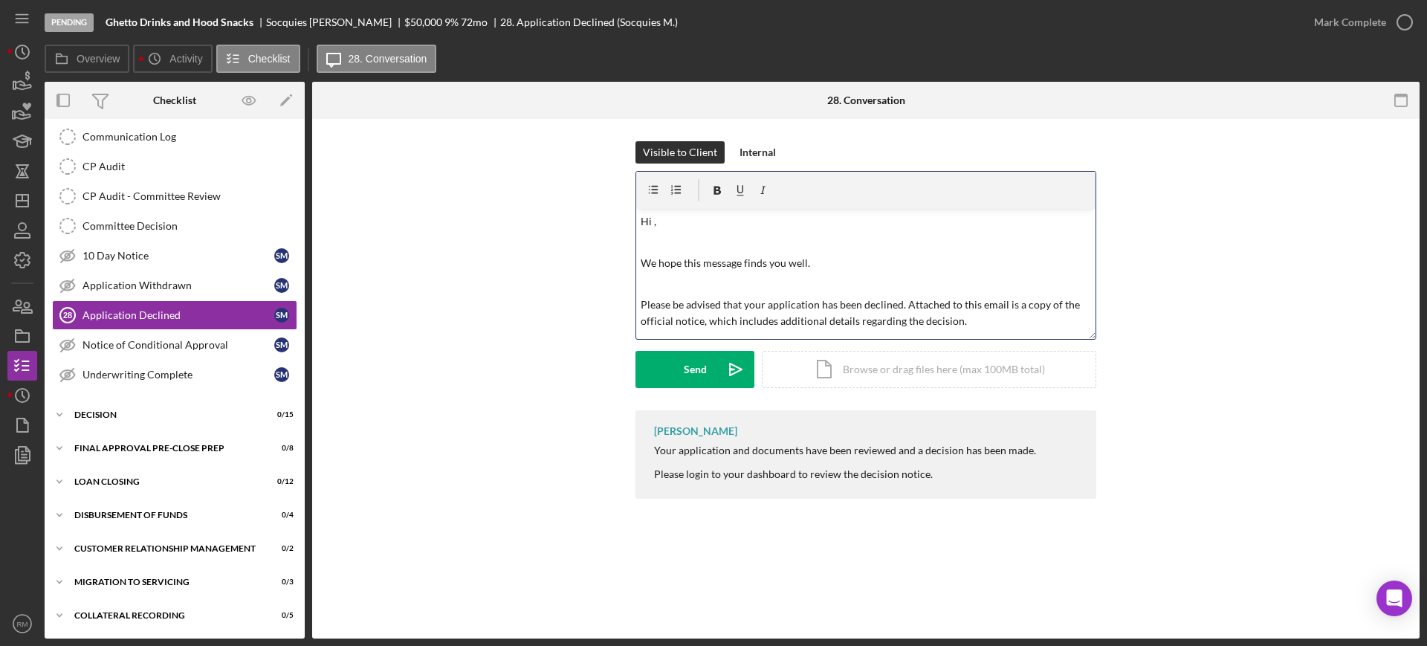
click at [778, 215] on p "Hi ," at bounding box center [865, 221] width 451 height 16
click at [813, 365] on div "Icon/Document Browse or drag files here (max 100MB total) Tap to choose files o…" at bounding box center [929, 369] width 334 height 37
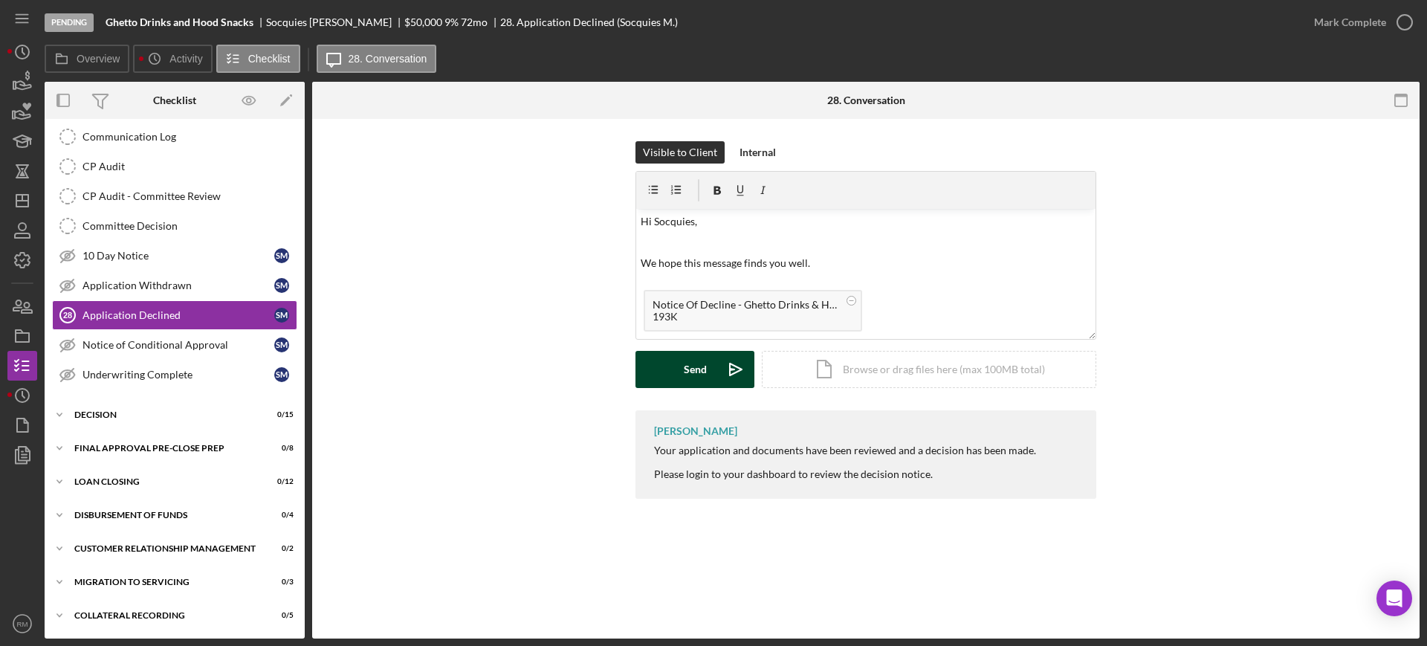
click at [666, 366] on button "Send Icon/icon-invite-send" at bounding box center [694, 369] width 119 height 37
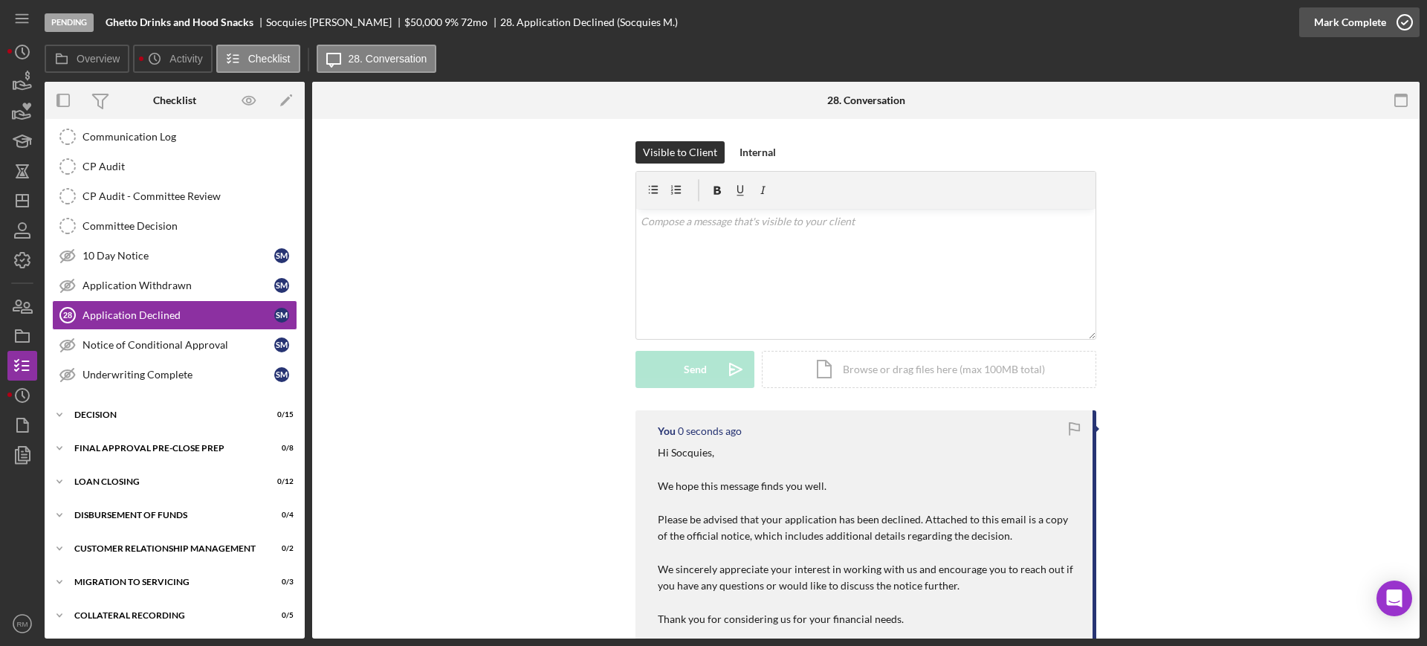
click at [1344, 19] on div "Mark Complete" at bounding box center [1350, 22] width 72 height 30
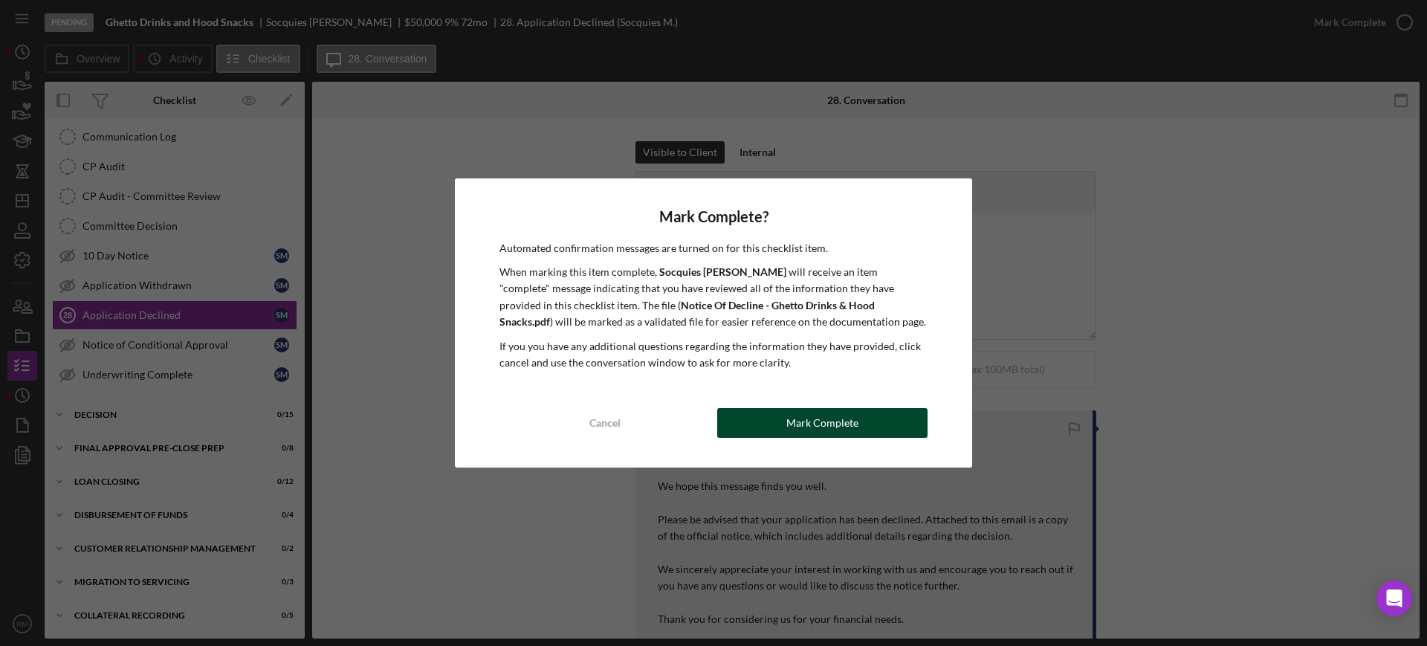
click at [831, 410] on div "Mark Complete" at bounding box center [822, 423] width 72 height 30
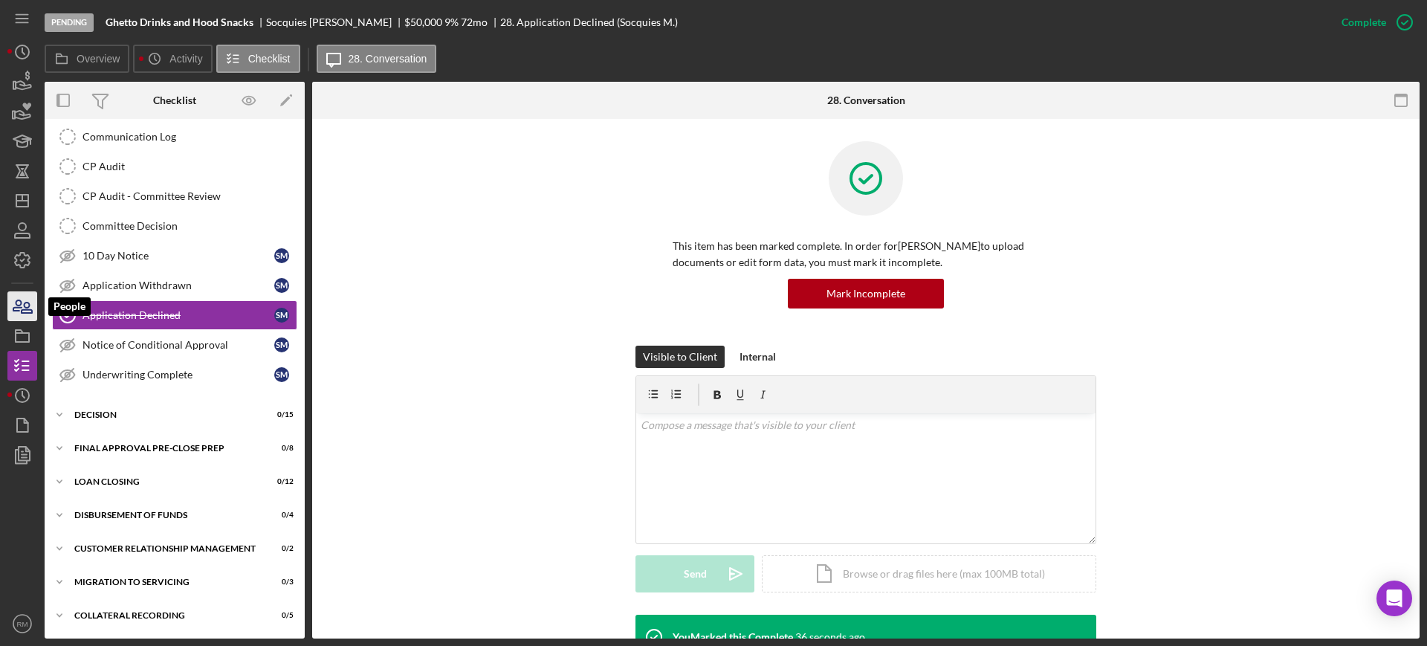
click at [27, 305] on icon "button" at bounding box center [22, 306] width 37 height 37
